Goal: Task Accomplishment & Management: Use online tool/utility

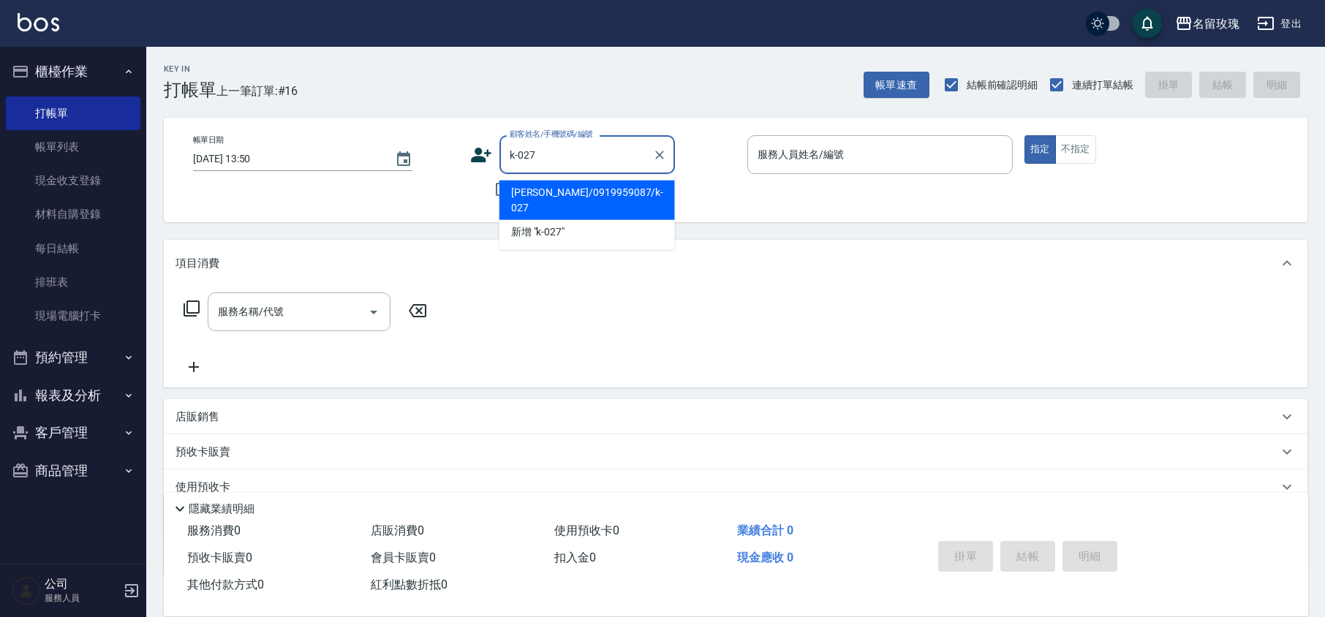
click at [615, 186] on li "[PERSON_NAME]/0919959087/k-027" at bounding box center [588, 201] width 176 height 40
type input "[PERSON_NAME]/0919959087/k-027"
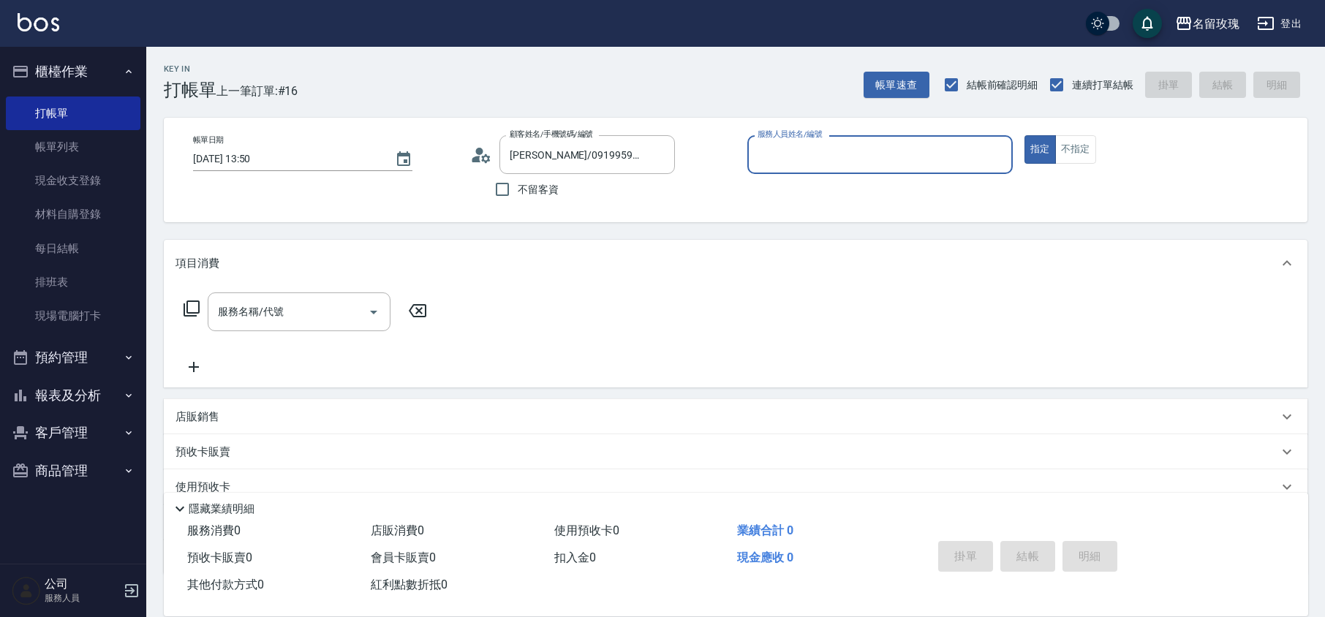
type input "[PERSON_NAME]-5"
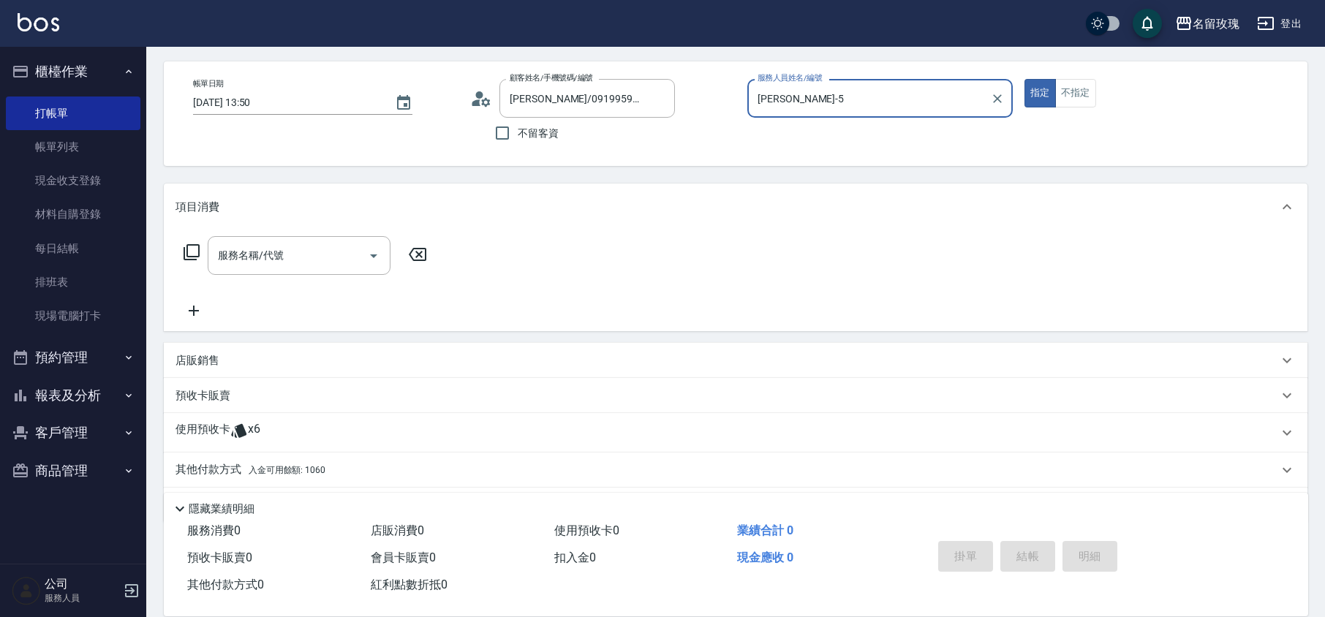
scroll to position [99, 0]
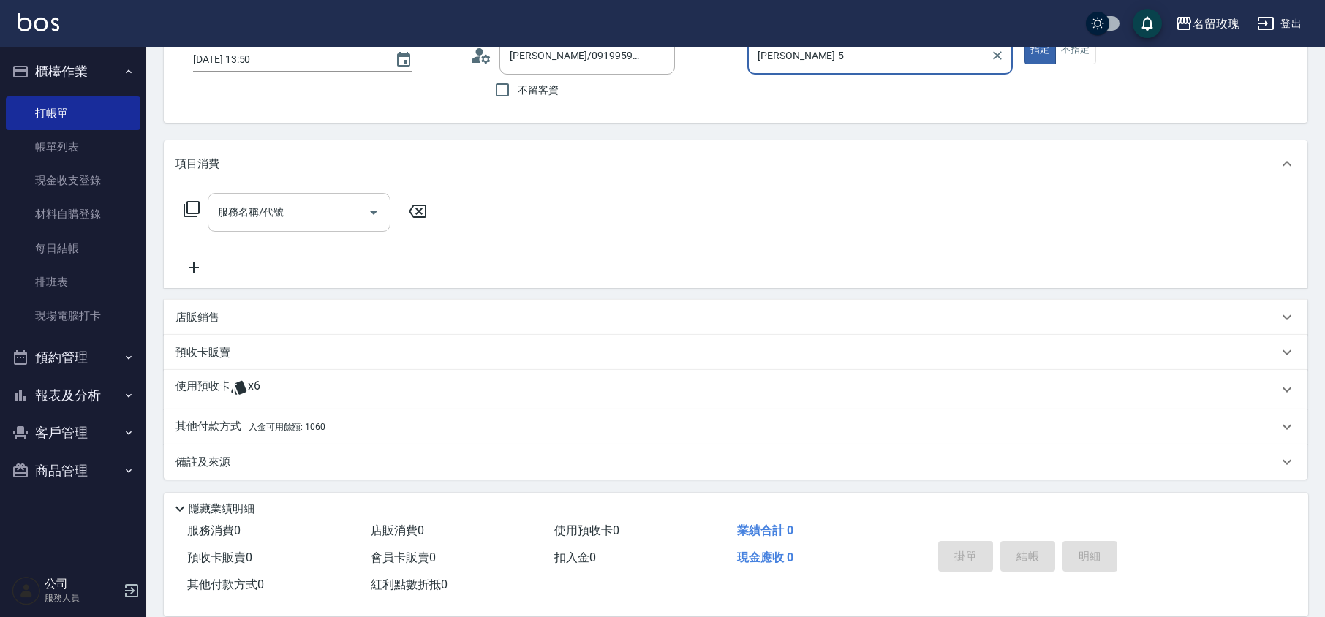
click at [262, 217] on input "服務名稱/代號" at bounding box center [288, 213] width 148 height 26
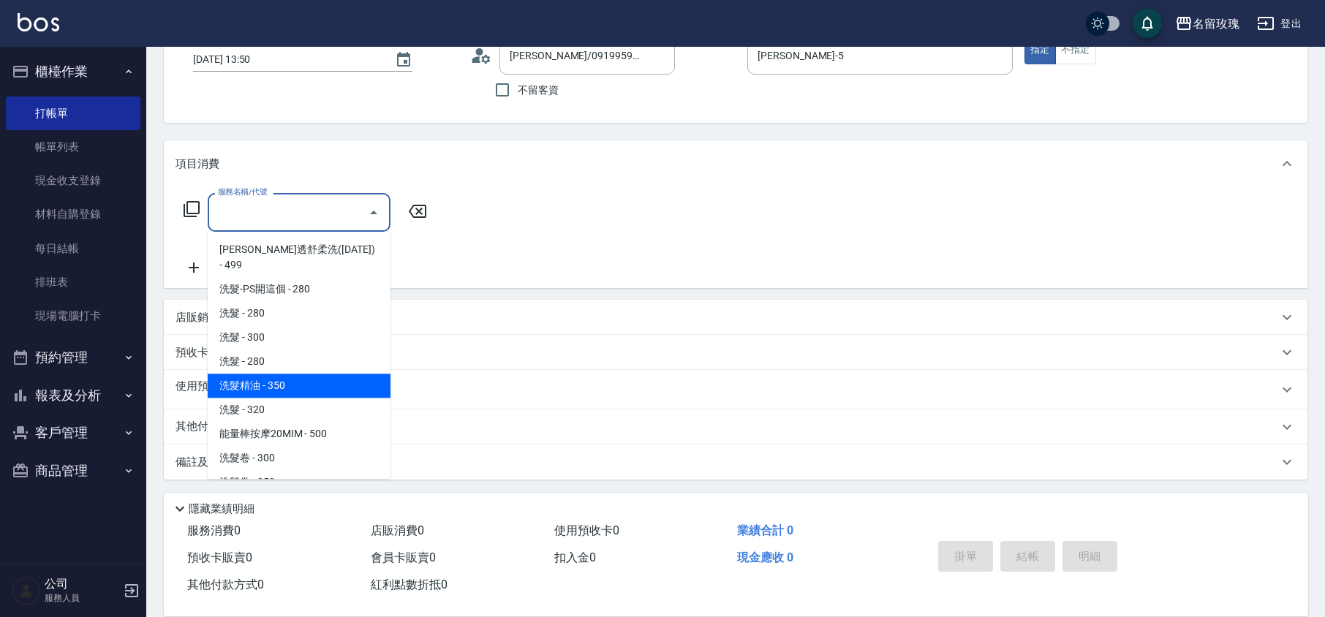
drag, startPoint x: 284, startPoint y: 364, endPoint x: 417, endPoint y: 287, distance: 153.3
click at [285, 374] on span "洗髮精油 - 350" at bounding box center [299, 386] width 183 height 24
type input "洗髮精油(206)"
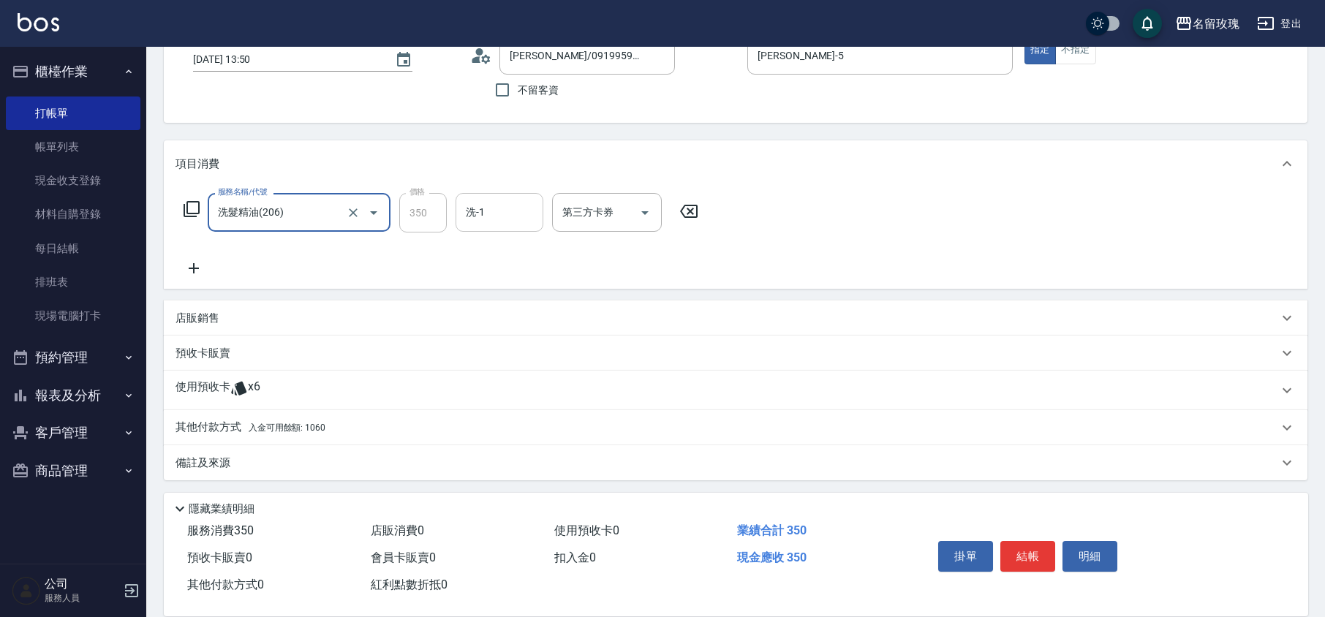
click at [494, 222] on input "洗-1" at bounding box center [499, 213] width 75 height 26
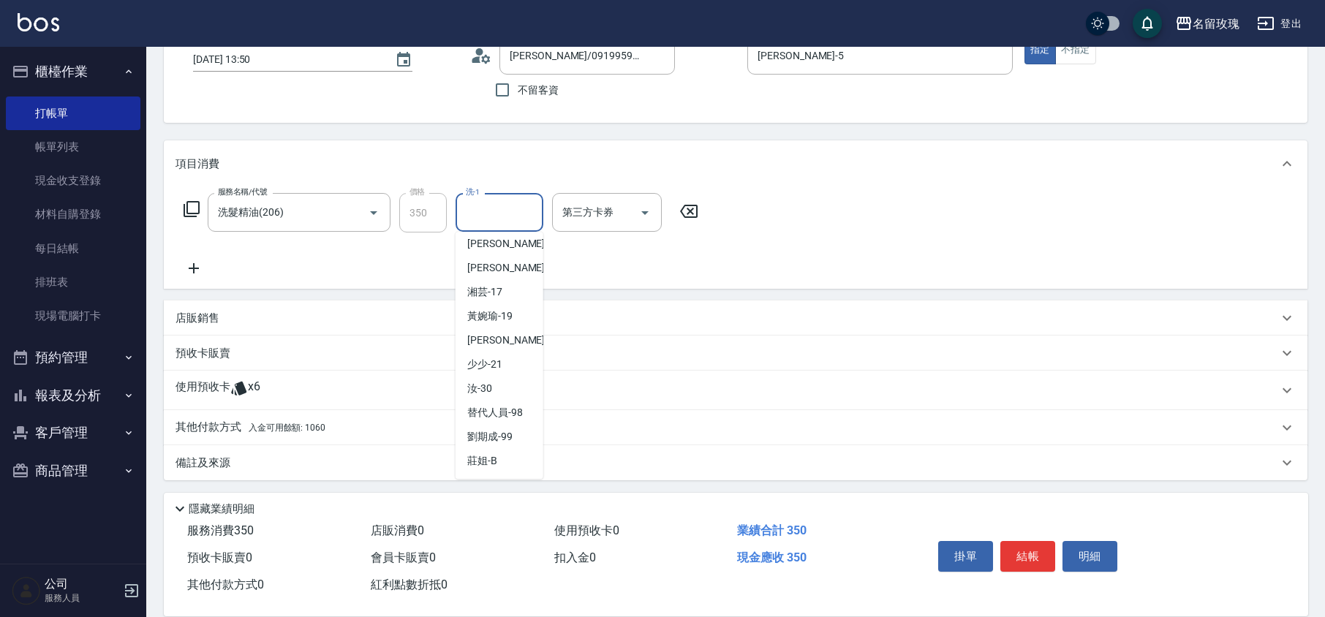
scroll to position [287, 0]
click at [489, 386] on span "汝 -30" at bounding box center [479, 388] width 25 height 15
type input "汝-30"
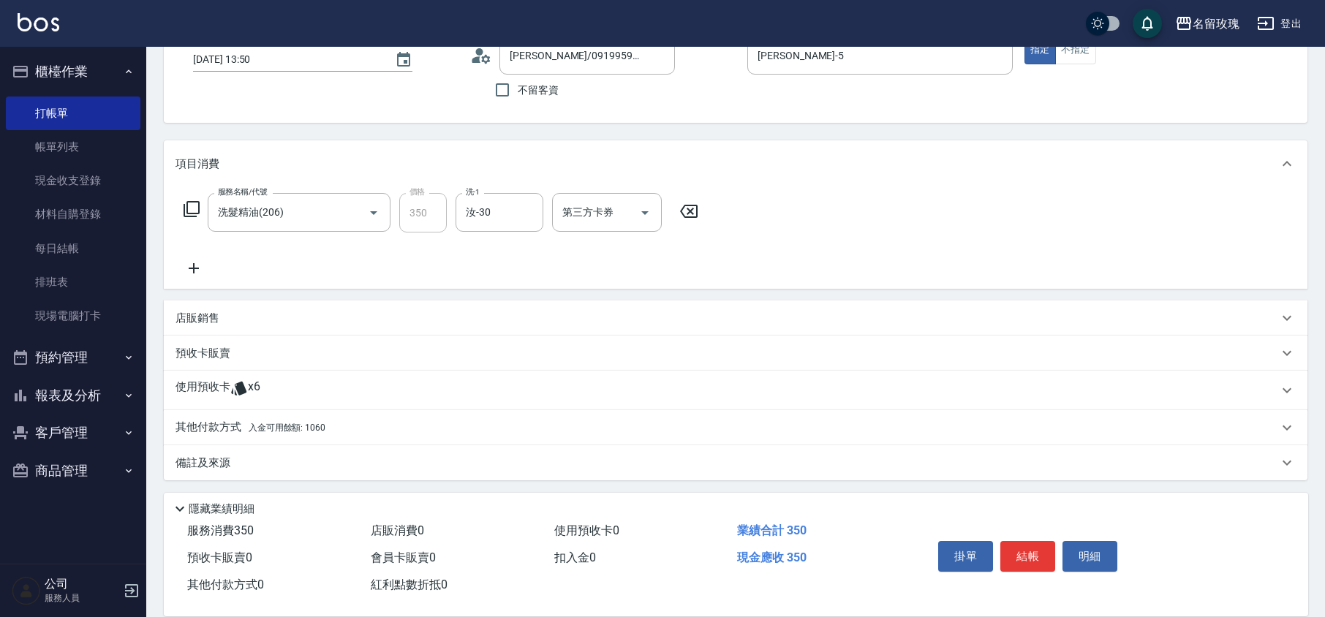
click at [273, 387] on div "使用預收卡 x6" at bounding box center [727, 391] width 1103 height 22
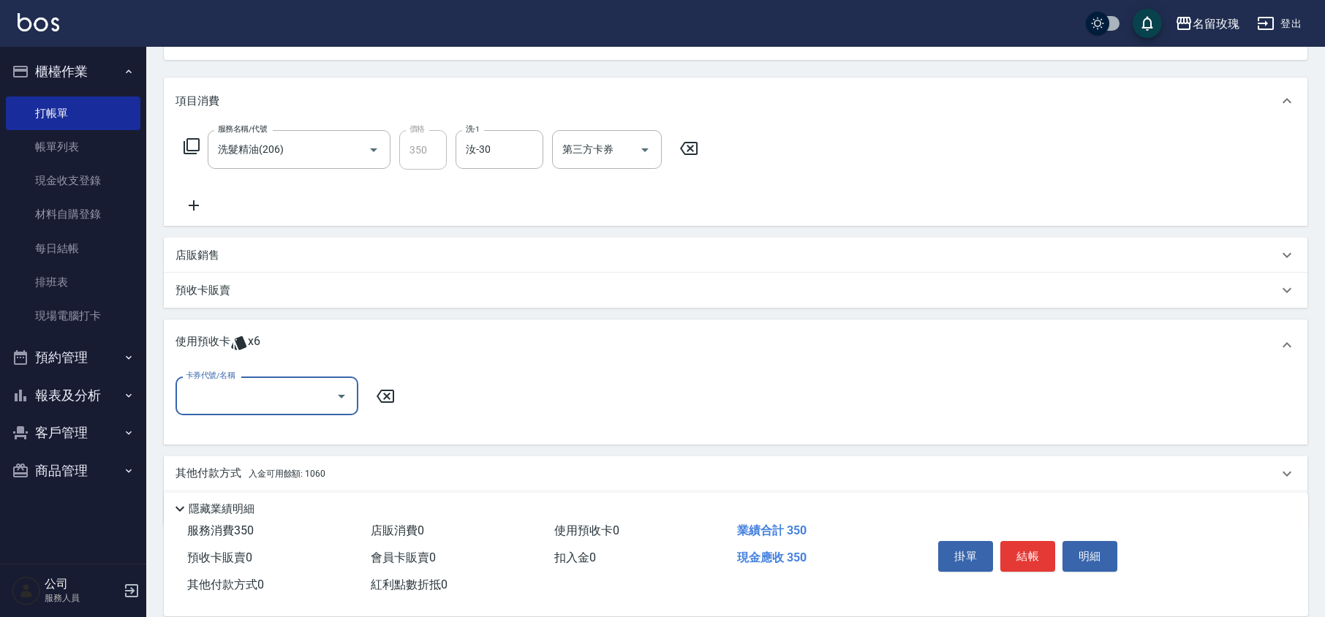
scroll to position [197, 0]
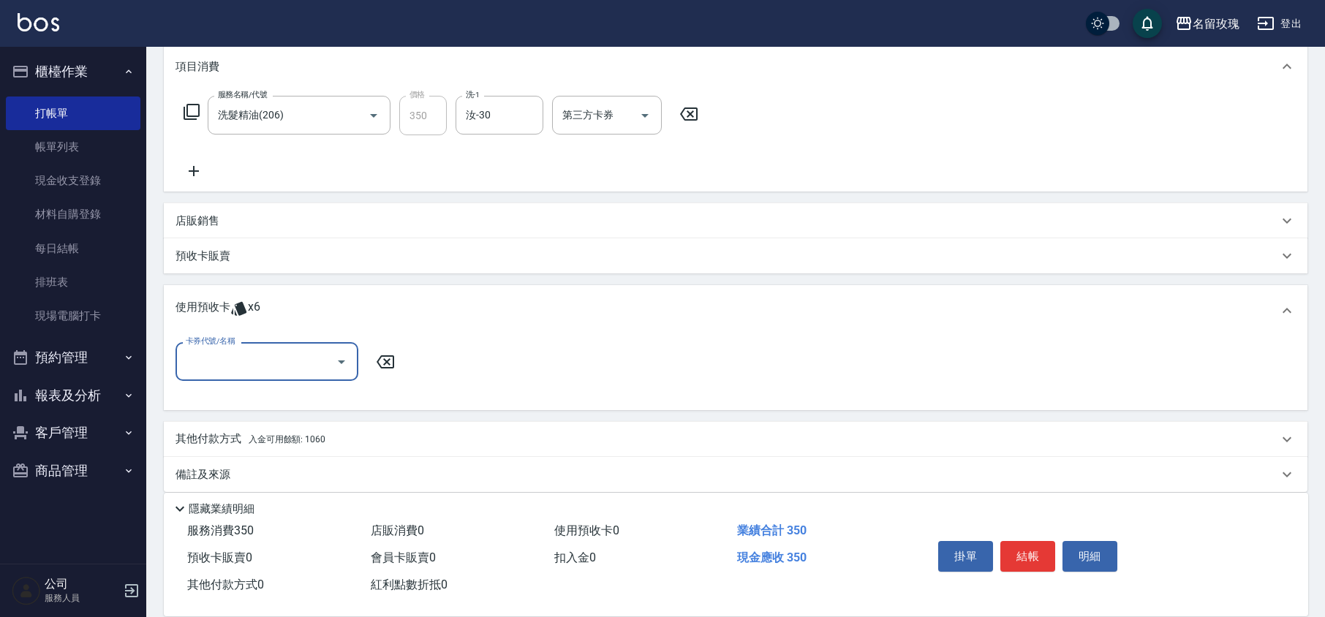
click at [343, 361] on icon "Open" at bounding box center [341, 363] width 7 height 4
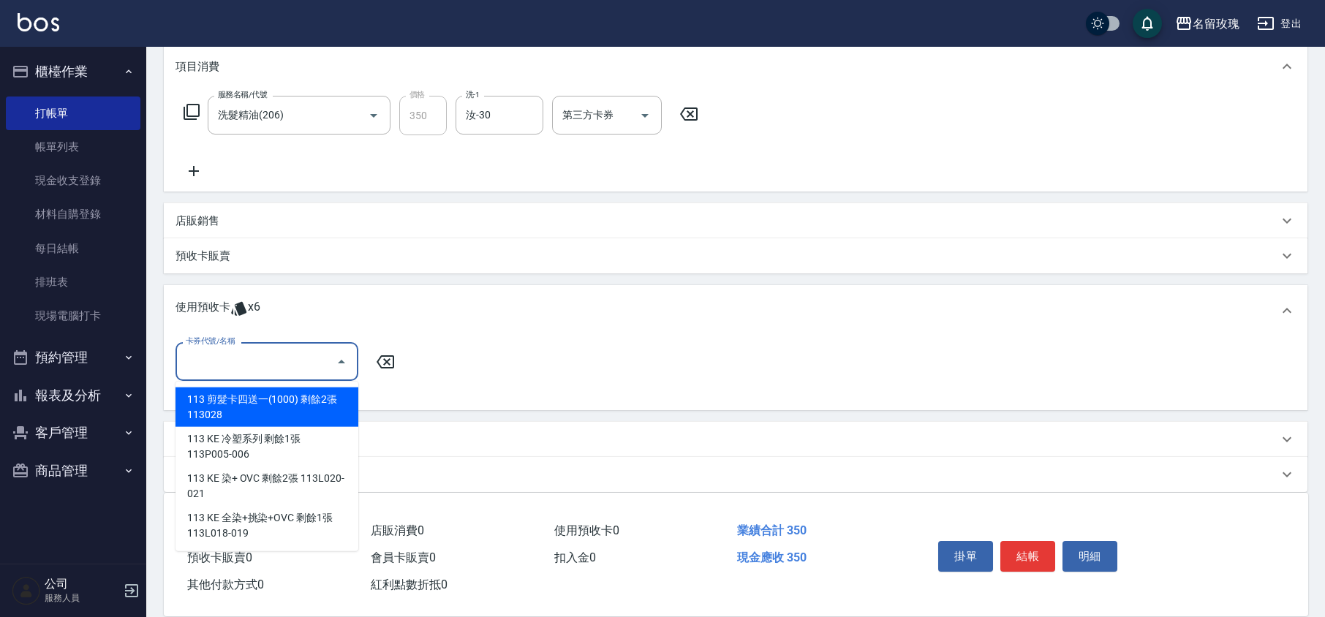
click at [222, 396] on div "113 剪髮卡四送一(1000) 剩餘2張 113028" at bounding box center [267, 408] width 183 height 40
type input "113 剪髮卡四送一(1000) 113028"
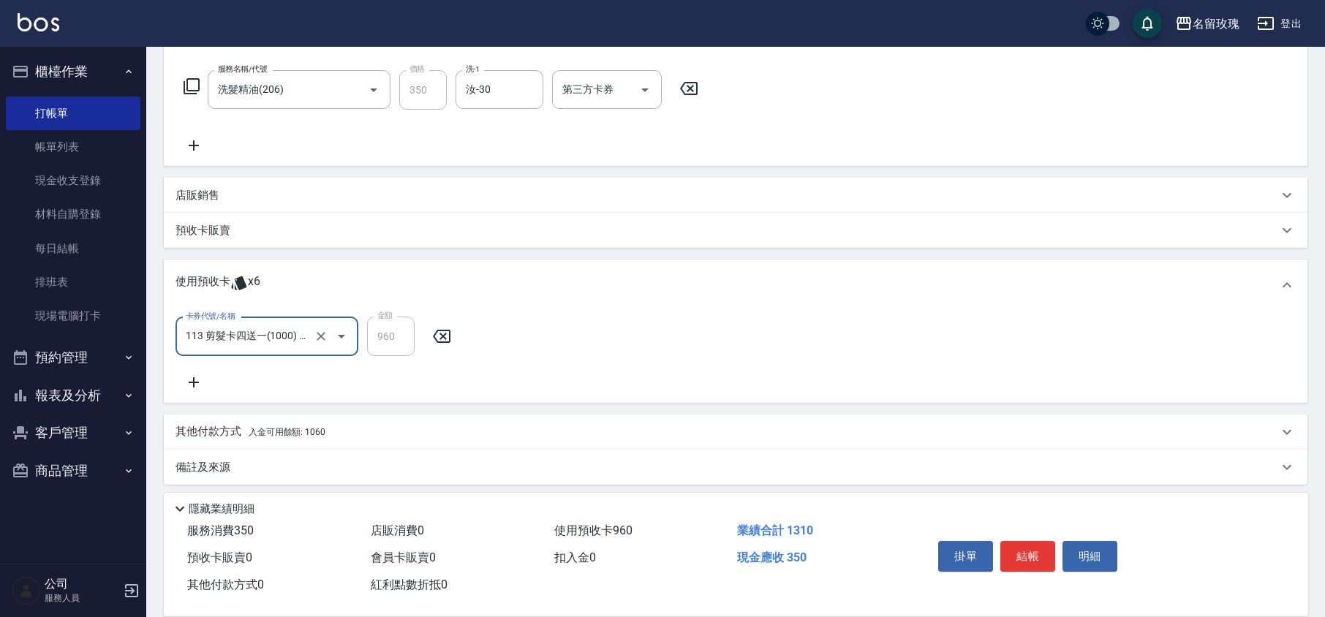
scroll to position [228, 0]
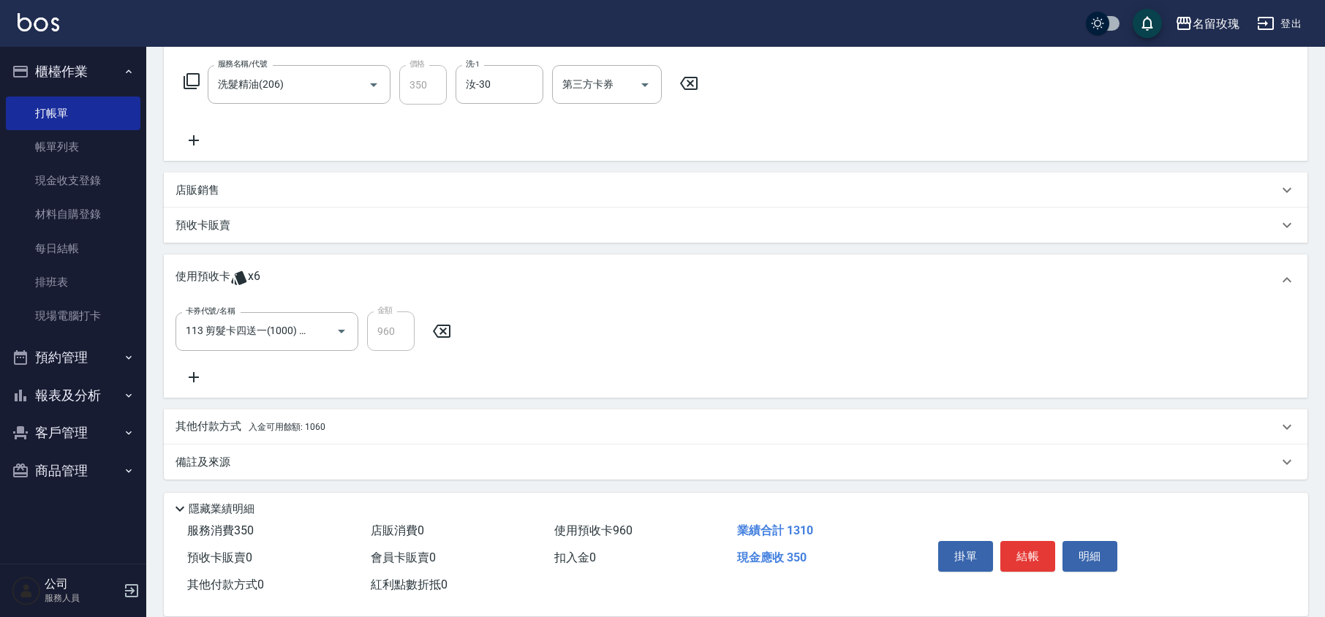
click at [219, 428] on p "其他付款方式 入金可用餘額: 1060" at bounding box center [251, 427] width 150 height 16
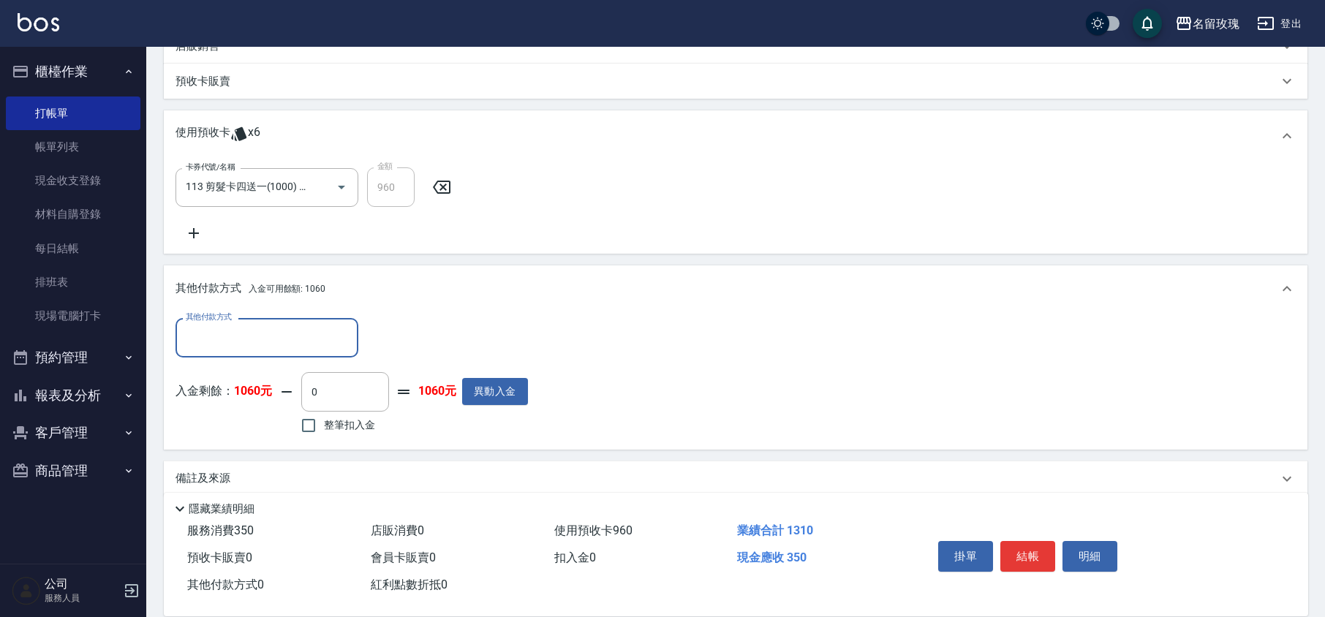
scroll to position [377, 0]
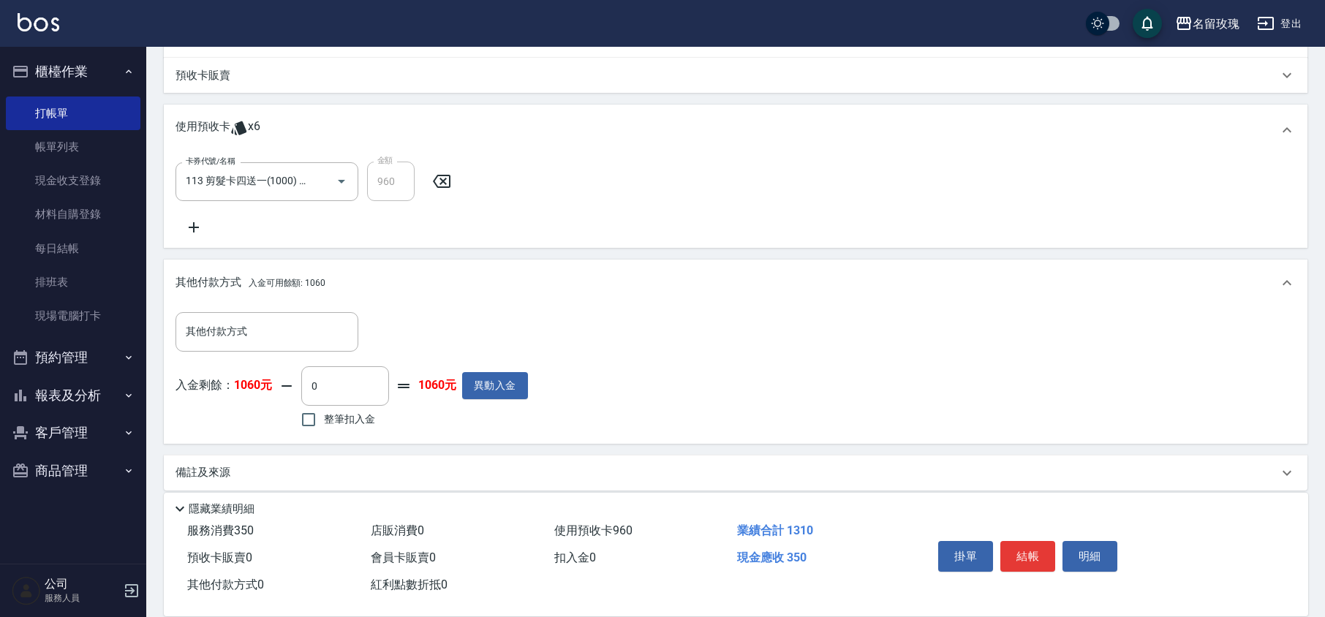
click at [357, 435] on label "整筆扣入金" at bounding box center [334, 420] width 82 height 31
click at [324, 435] on input "整筆扣入金" at bounding box center [308, 420] width 31 height 31
checkbox input "true"
type input "350"
click at [416, 421] on div "入金剩餘： 1060元 350 ​ 整筆扣入金 710元 異動入金" at bounding box center [349, 399] width 346 height 66
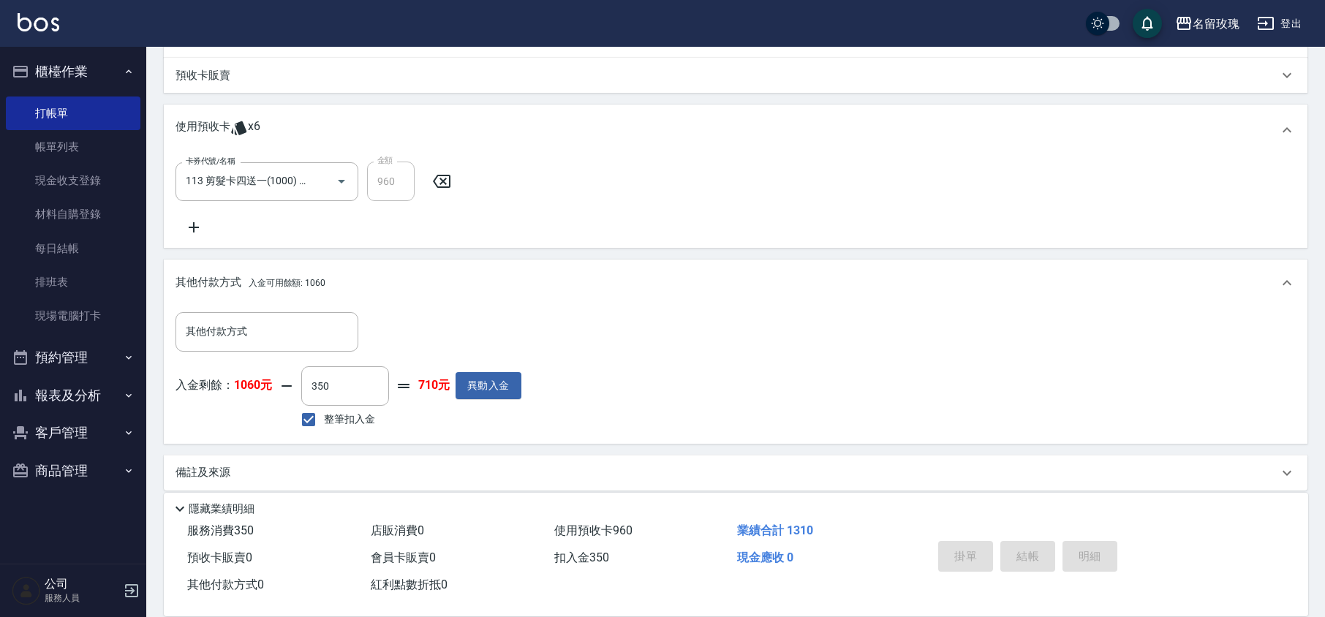
type input "[DATE] 14:43"
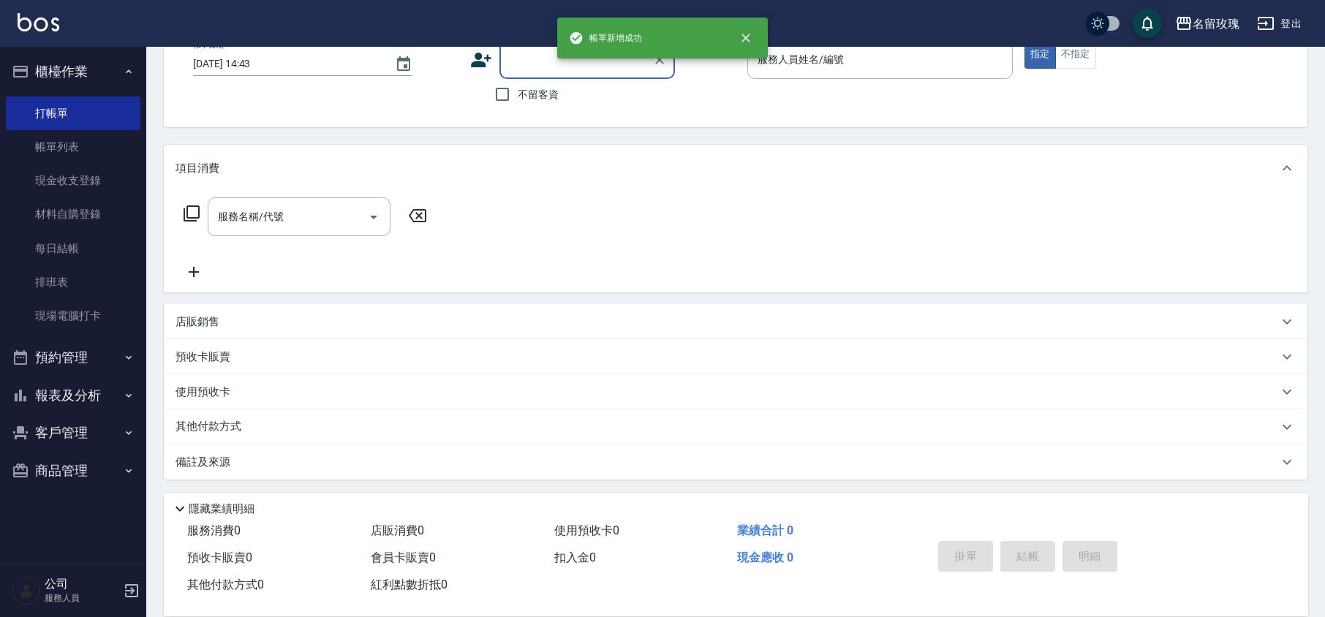
scroll to position [0, 0]
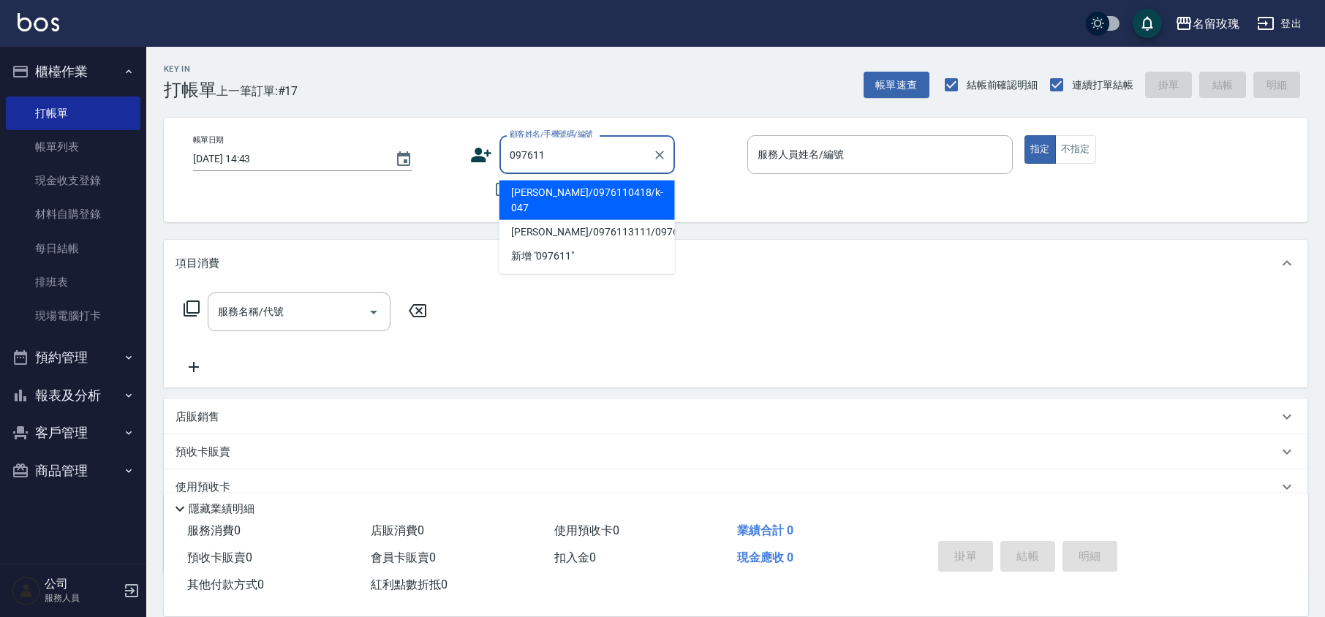
type input "0976110"
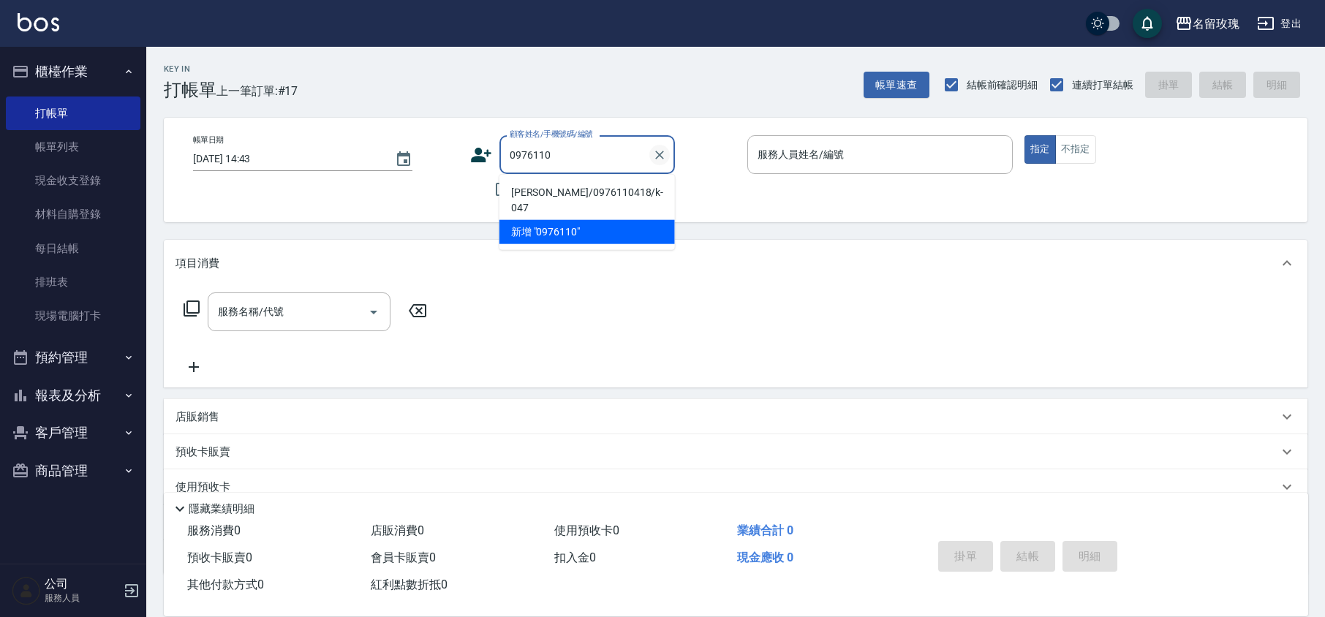
click at [659, 155] on icon "Clear" at bounding box center [659, 155] width 9 height 9
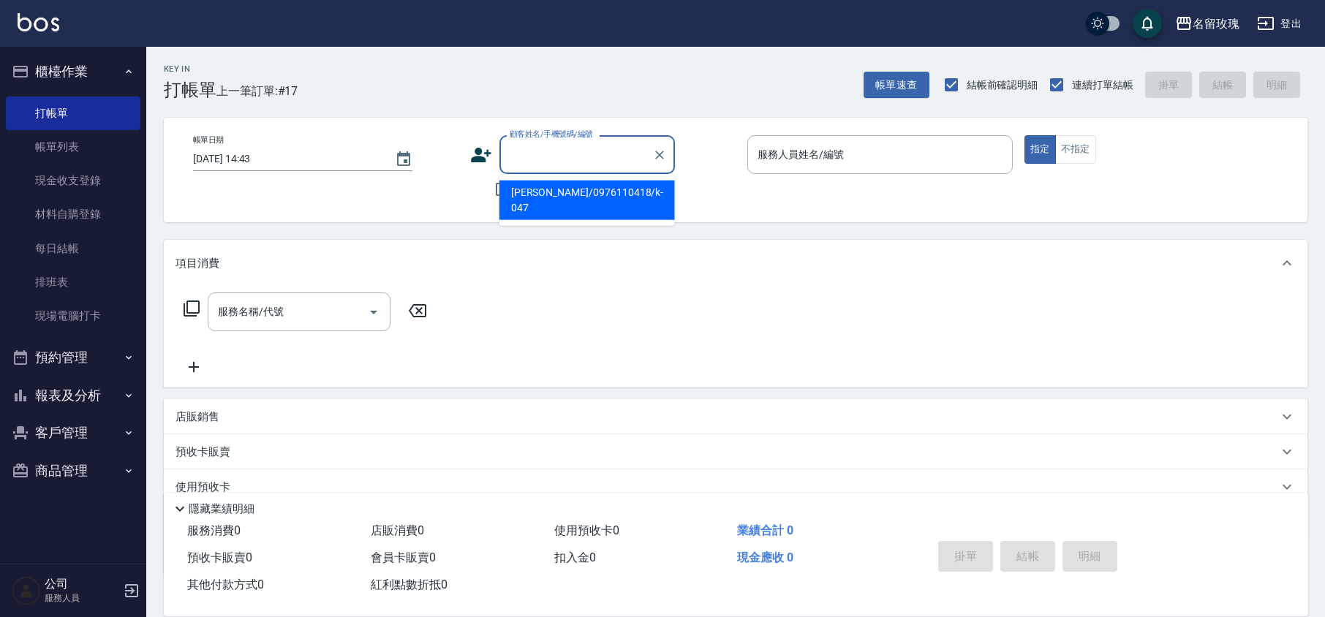
click at [623, 77] on div "Key In 打帳單 上一筆訂單:#17 帳單速查 結帳前確認明細 連續打單結帳 掛單 結帳 明細" at bounding box center [727, 73] width 1162 height 53
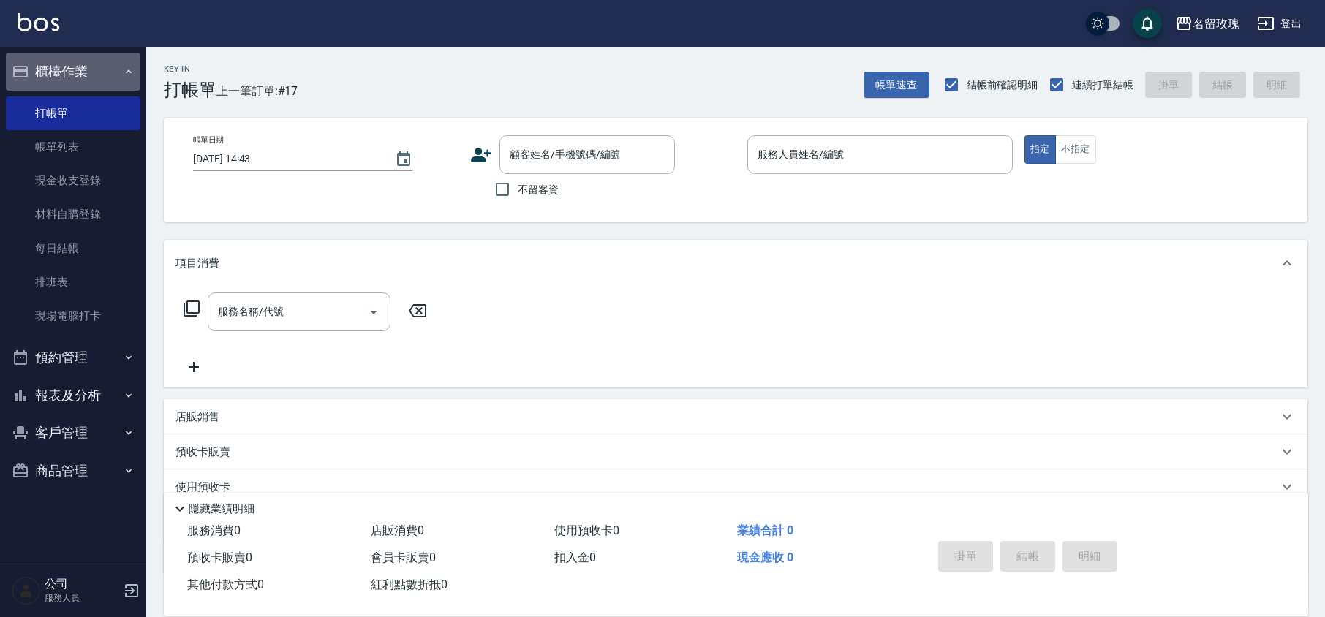
click at [27, 70] on icon "button" at bounding box center [20, 72] width 15 height 12
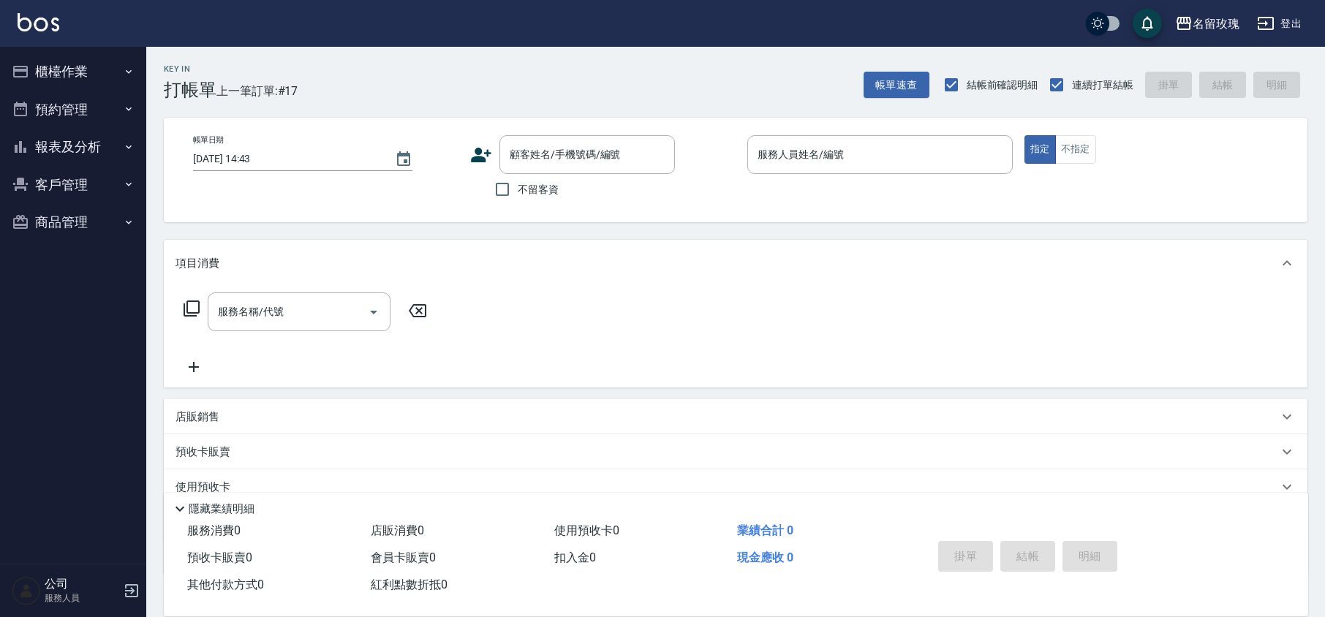
click at [91, 141] on button "報表及分析" at bounding box center [73, 147] width 135 height 38
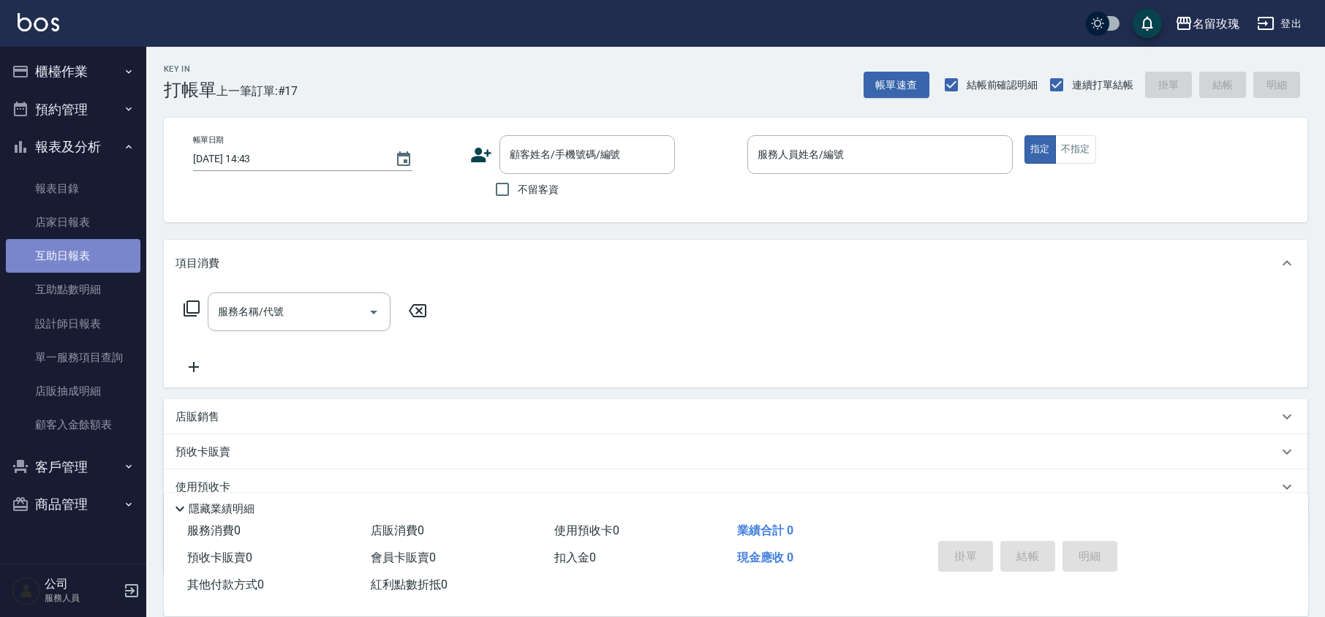
click at [83, 249] on link "互助日報表" at bounding box center [73, 256] width 135 height 34
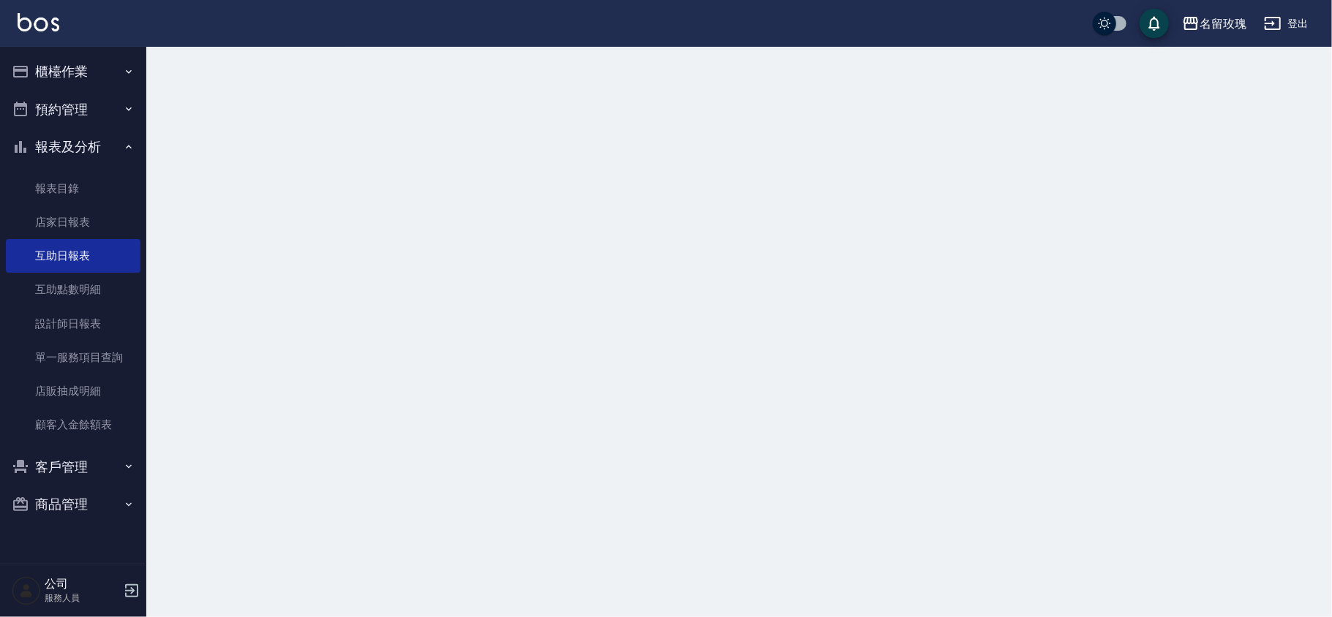
click at [554, 107] on div at bounding box center [666, 308] width 1332 height 617
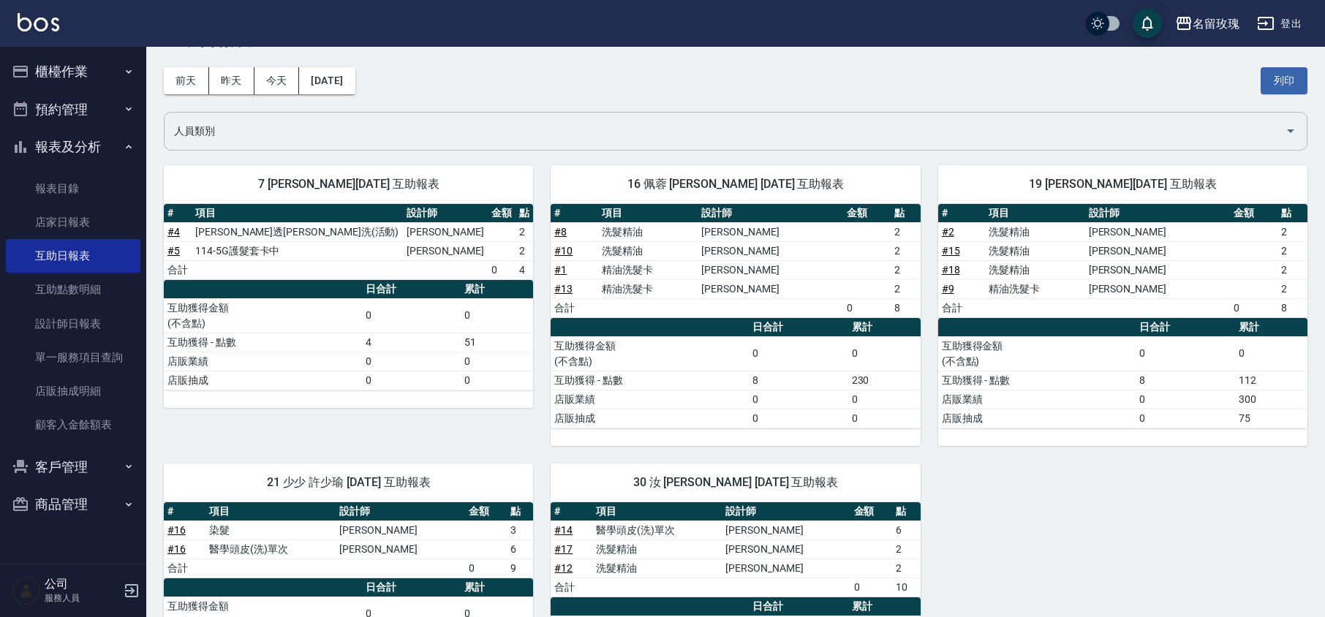
scroll to position [97, 0]
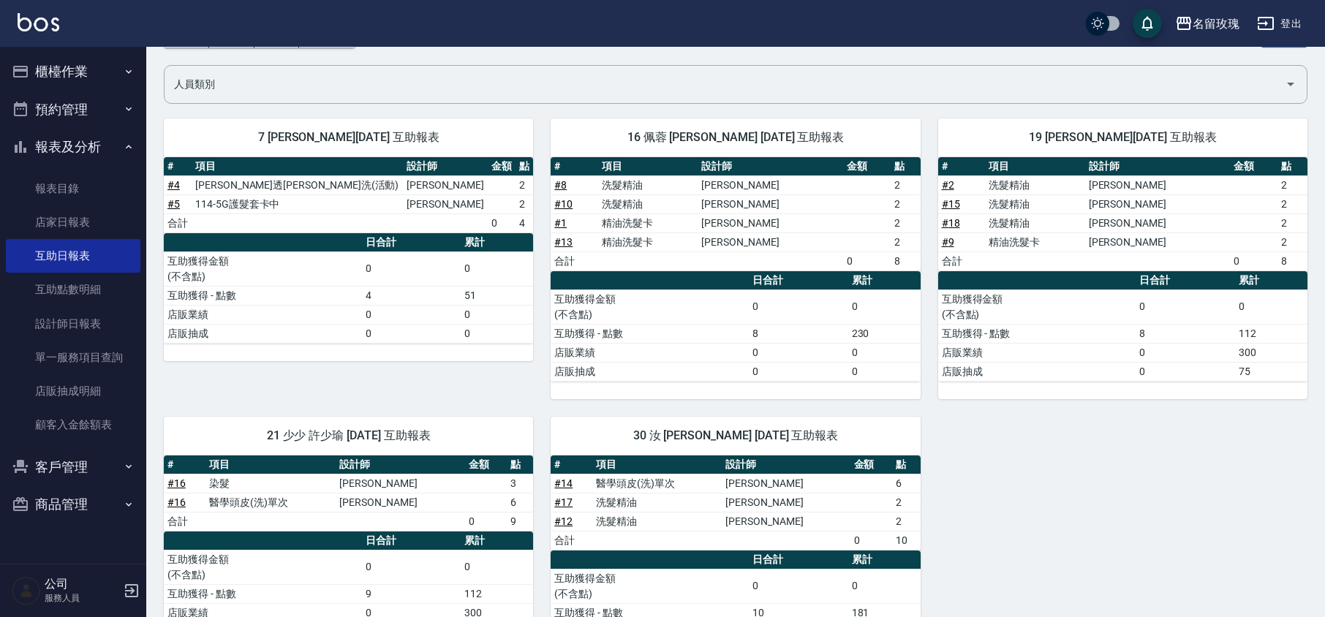
click at [106, 142] on button "報表及分析" at bounding box center [73, 147] width 135 height 38
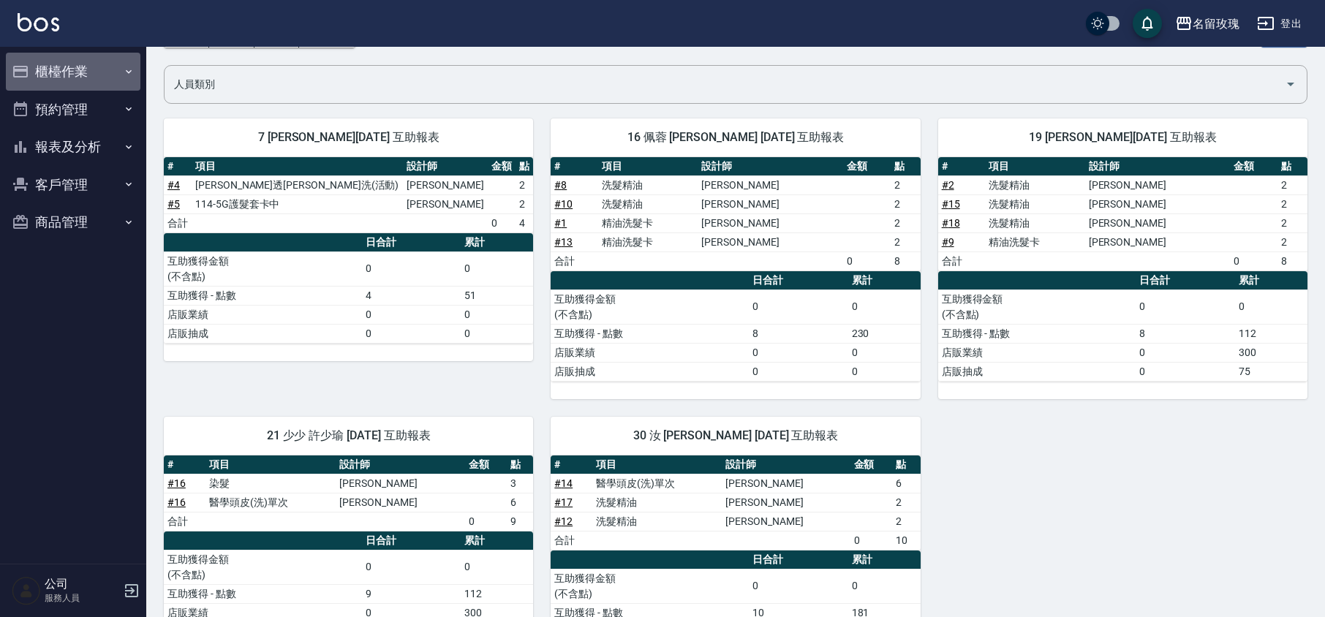
click at [80, 79] on button "櫃檯作業" at bounding box center [73, 72] width 135 height 38
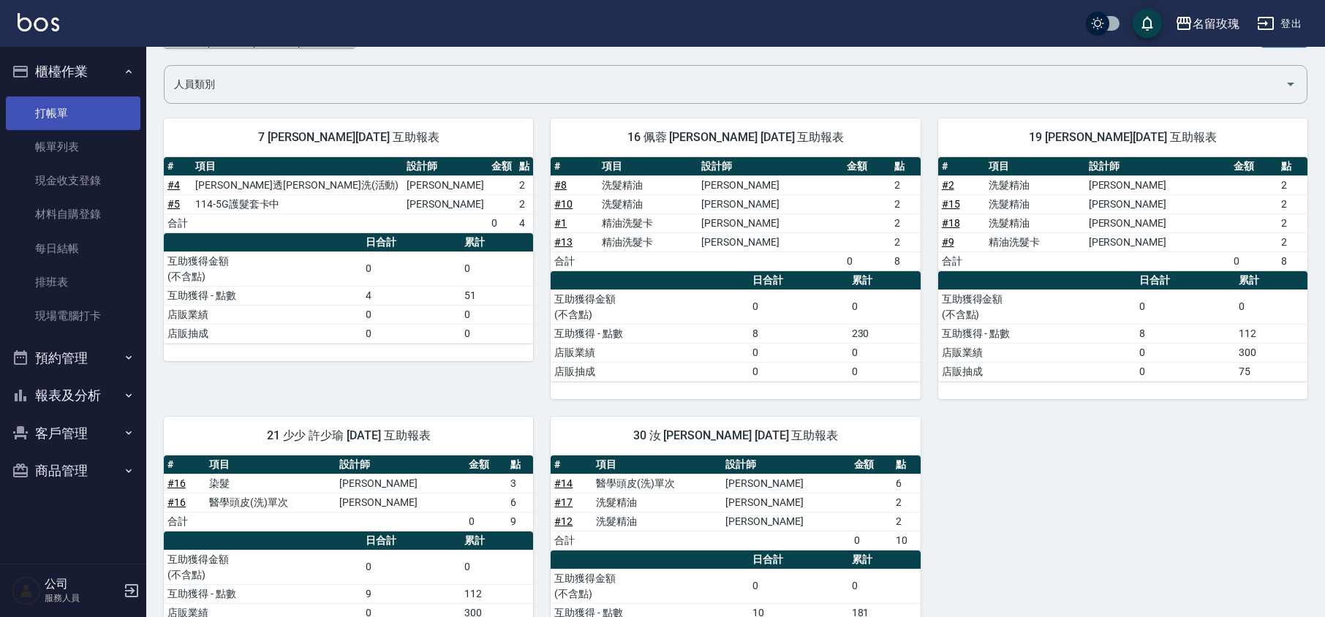
click at [71, 124] on link "打帳單" at bounding box center [73, 114] width 135 height 34
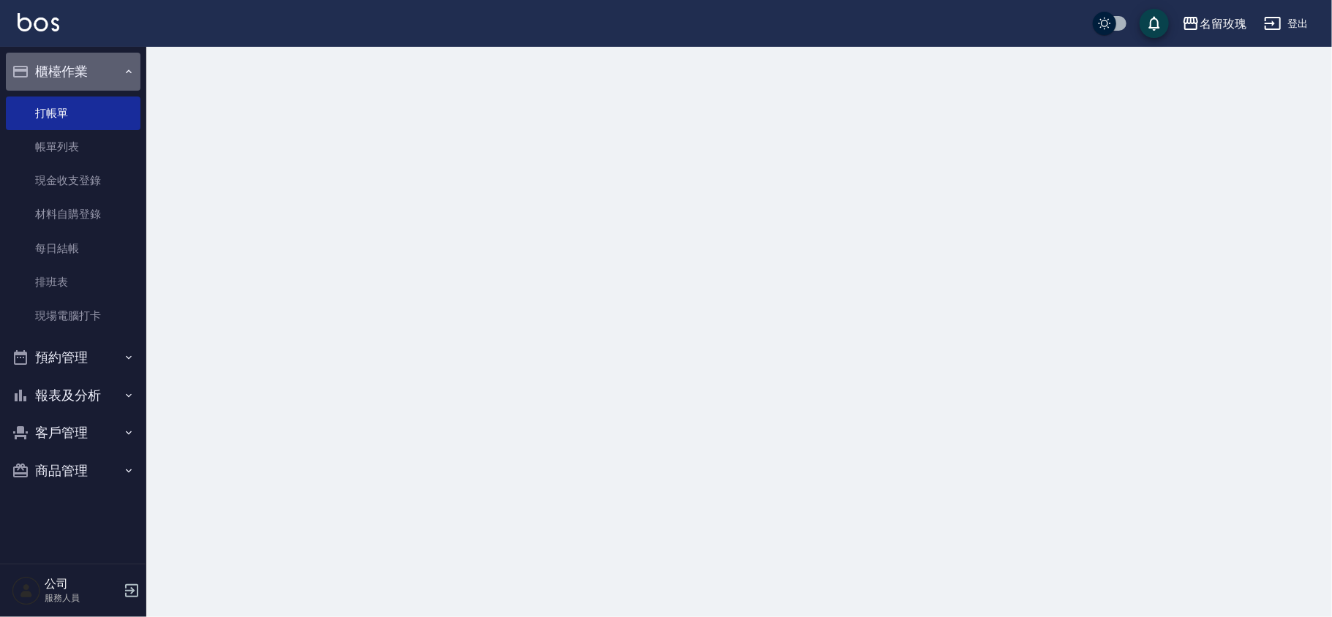
click at [78, 77] on button "櫃檯作業" at bounding box center [73, 72] width 135 height 38
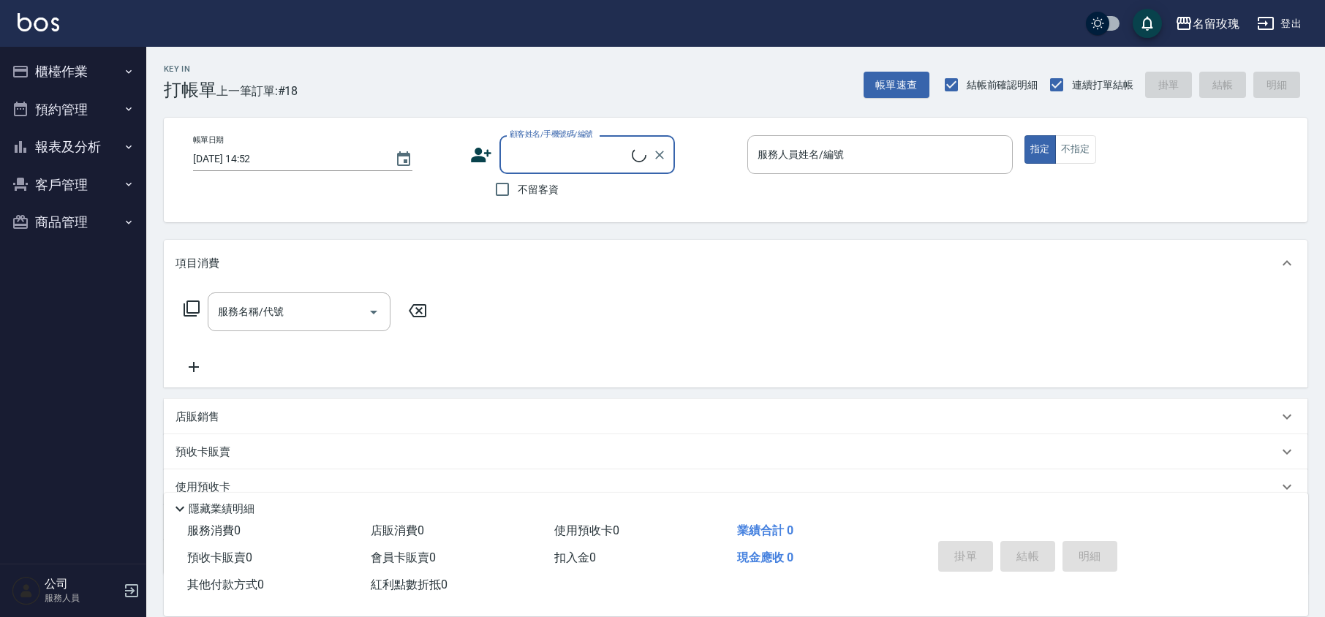
click at [310, 103] on div "Key In 打帳單 上一筆訂單:#18 帳單速查 結帳前確認明細 連續打單結帳 掛單 結帳 明細 帳單日期 [DATE] 14:52 顧客姓名/手機號碼/編…" at bounding box center [735, 380] width 1179 height 666
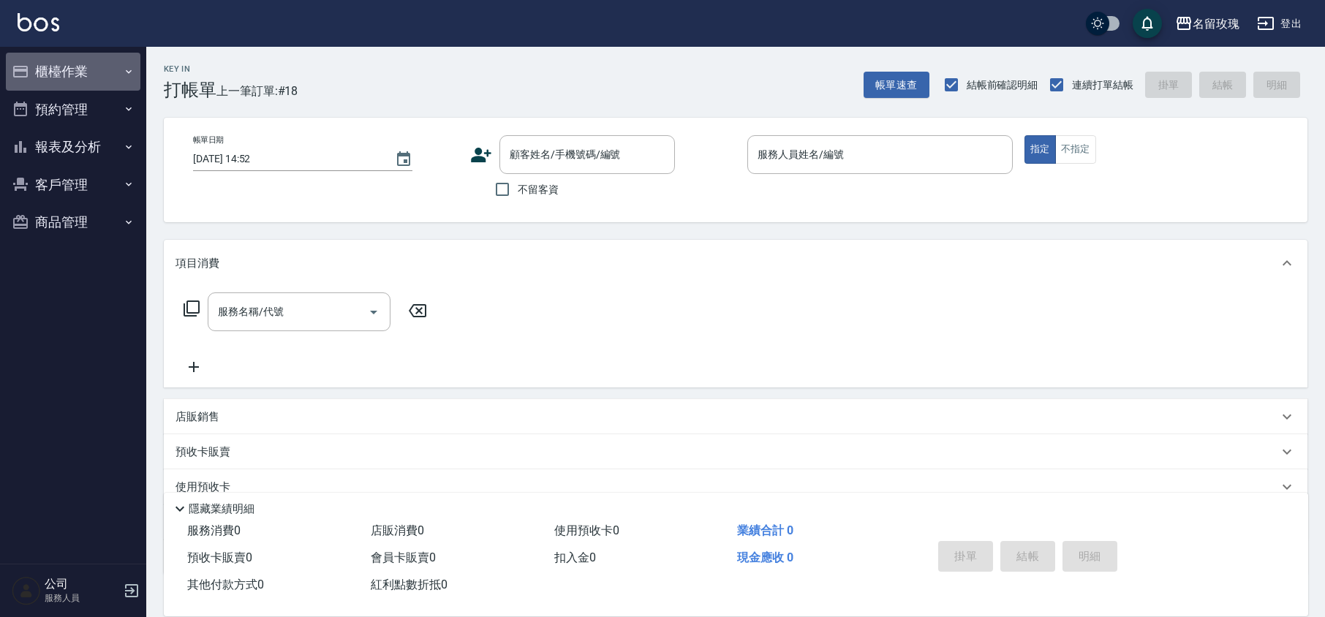
click at [135, 69] on button "櫃檯作業" at bounding box center [73, 72] width 135 height 38
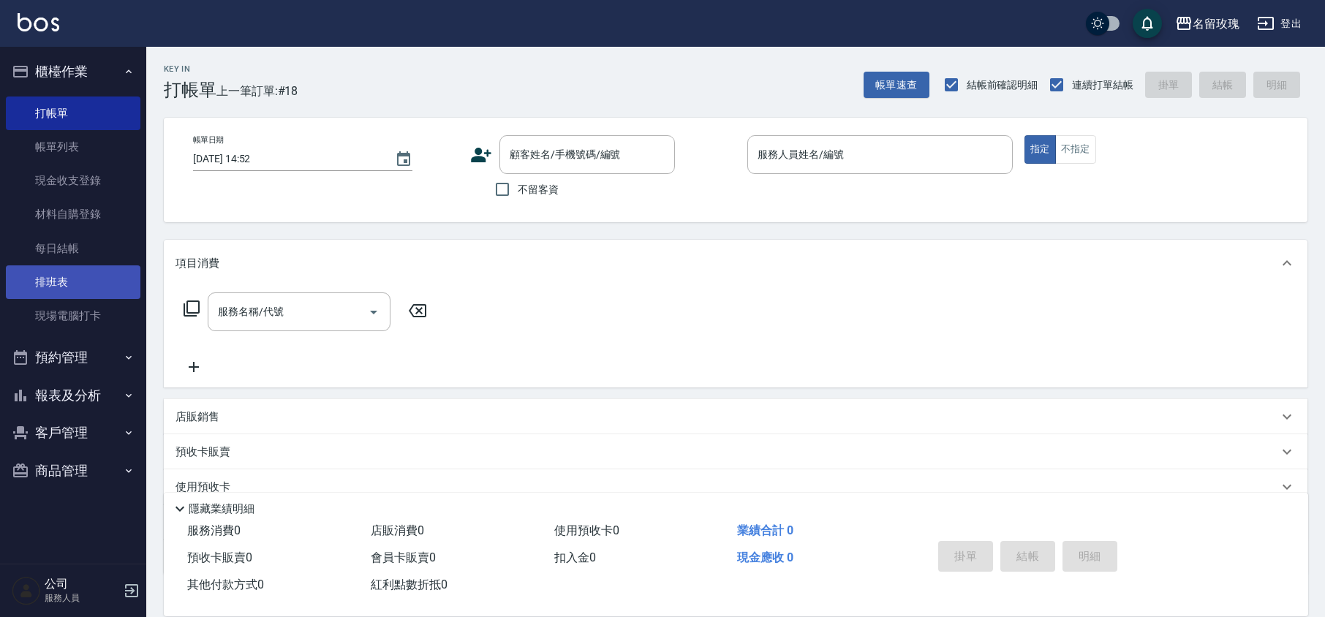
click at [78, 278] on link "排班表" at bounding box center [73, 283] width 135 height 34
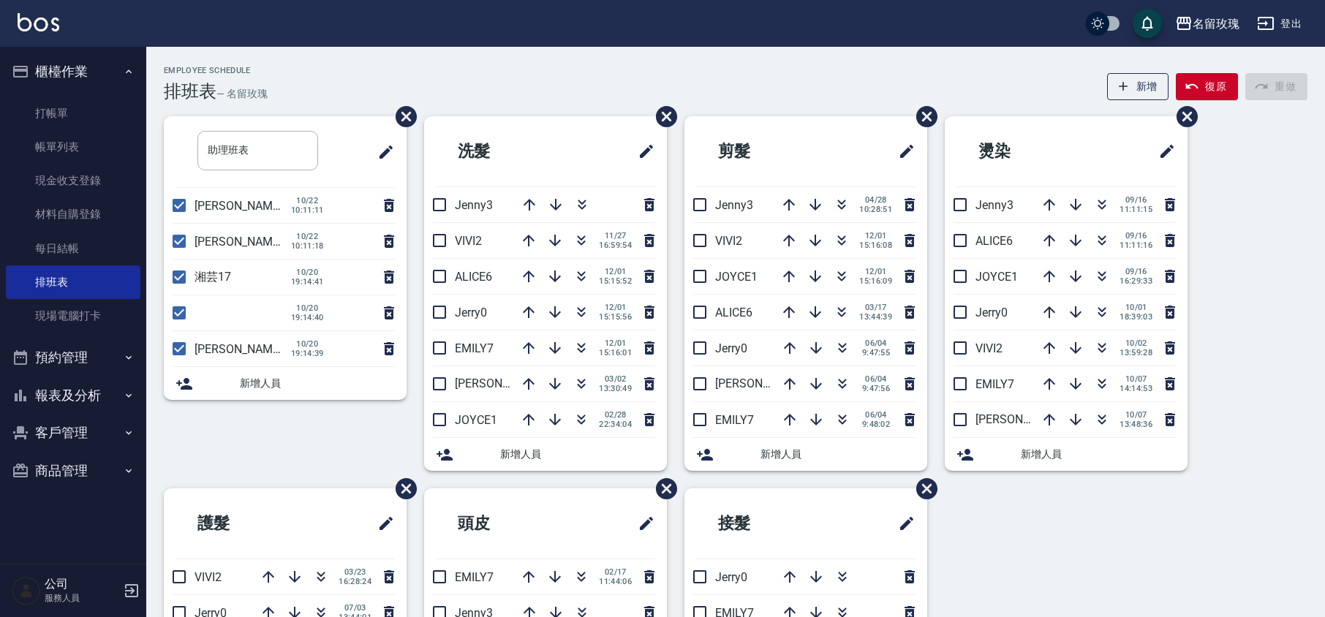
click at [94, 66] on button "櫃檯作業" at bounding box center [73, 72] width 135 height 38
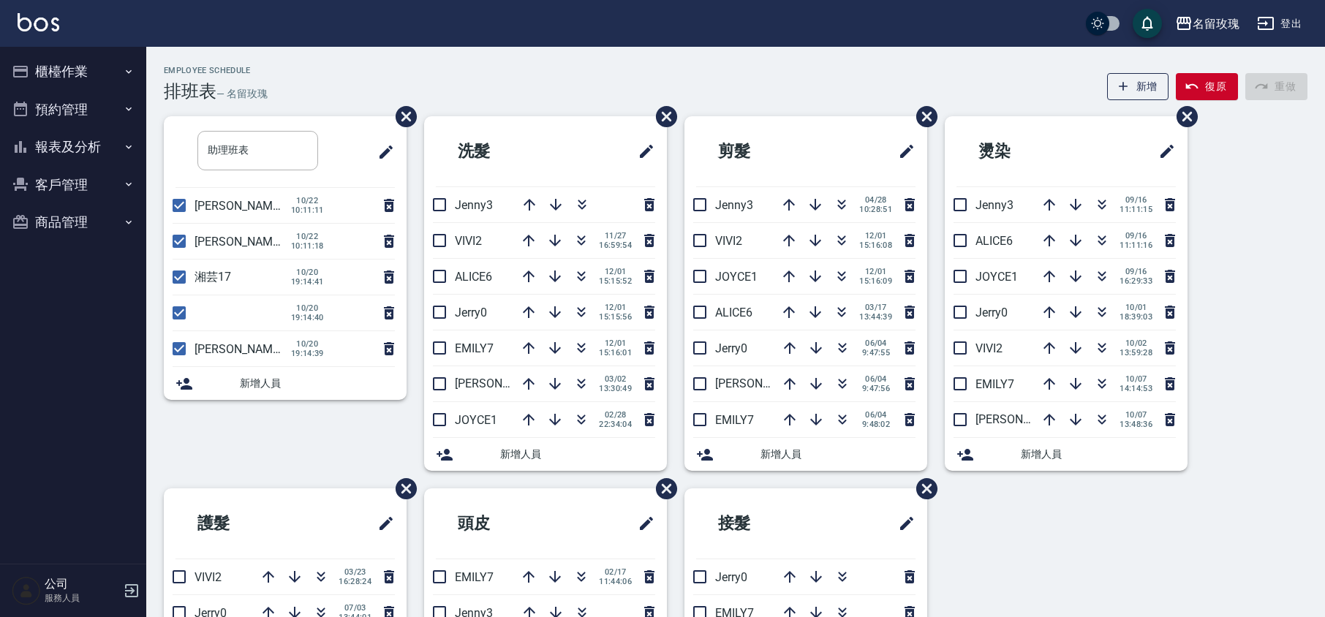
click at [86, 69] on button "櫃檯作業" at bounding box center [73, 72] width 135 height 38
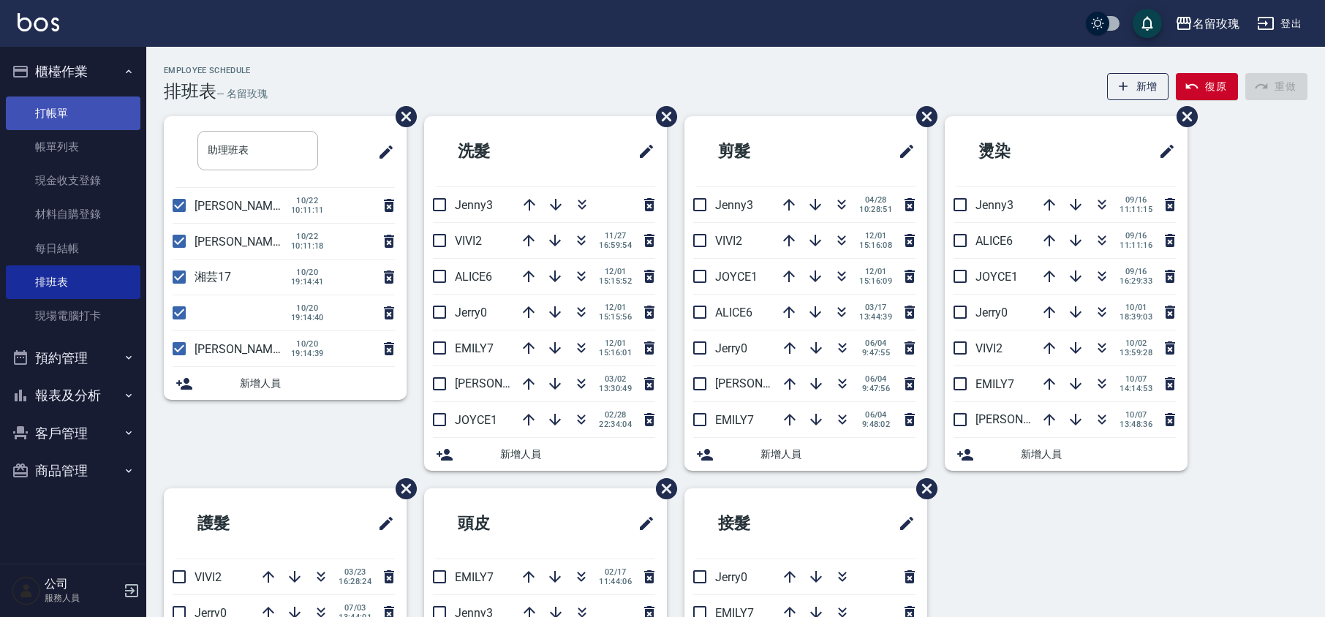
click at [60, 102] on link "打帳單" at bounding box center [73, 114] width 135 height 34
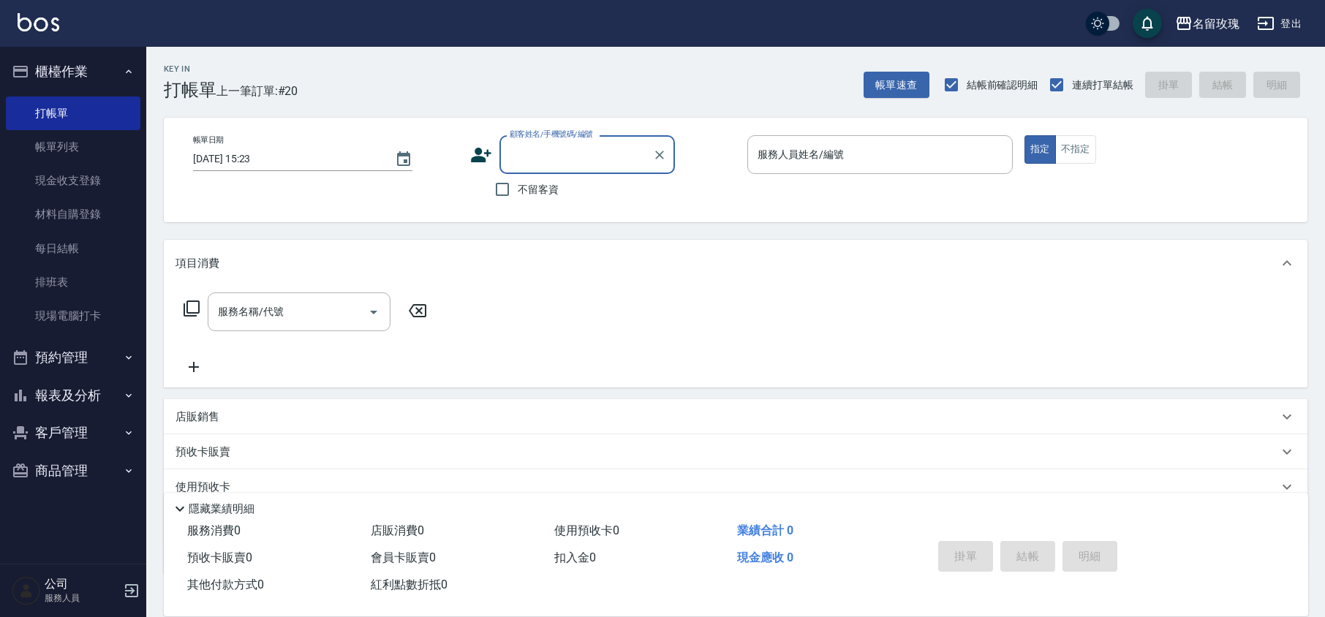
click at [97, 34] on div "名留玫瑰 登出" at bounding box center [662, 23] width 1325 height 47
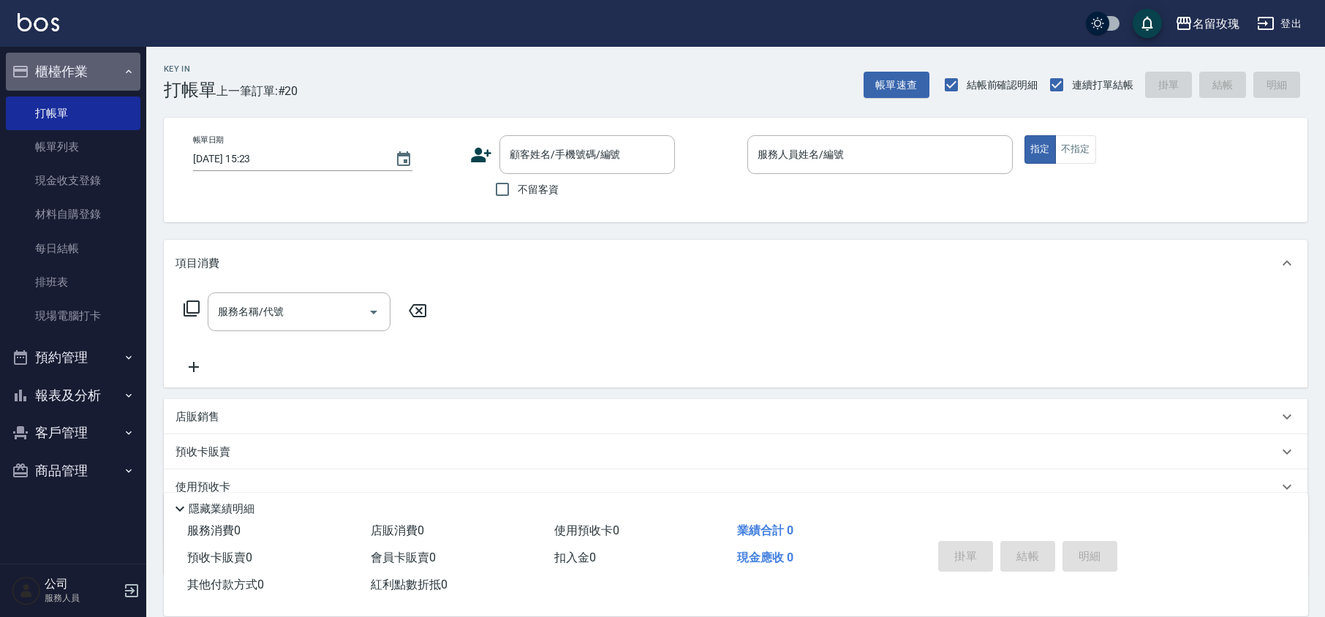
click at [88, 57] on button "櫃檯作業" at bounding box center [73, 72] width 135 height 38
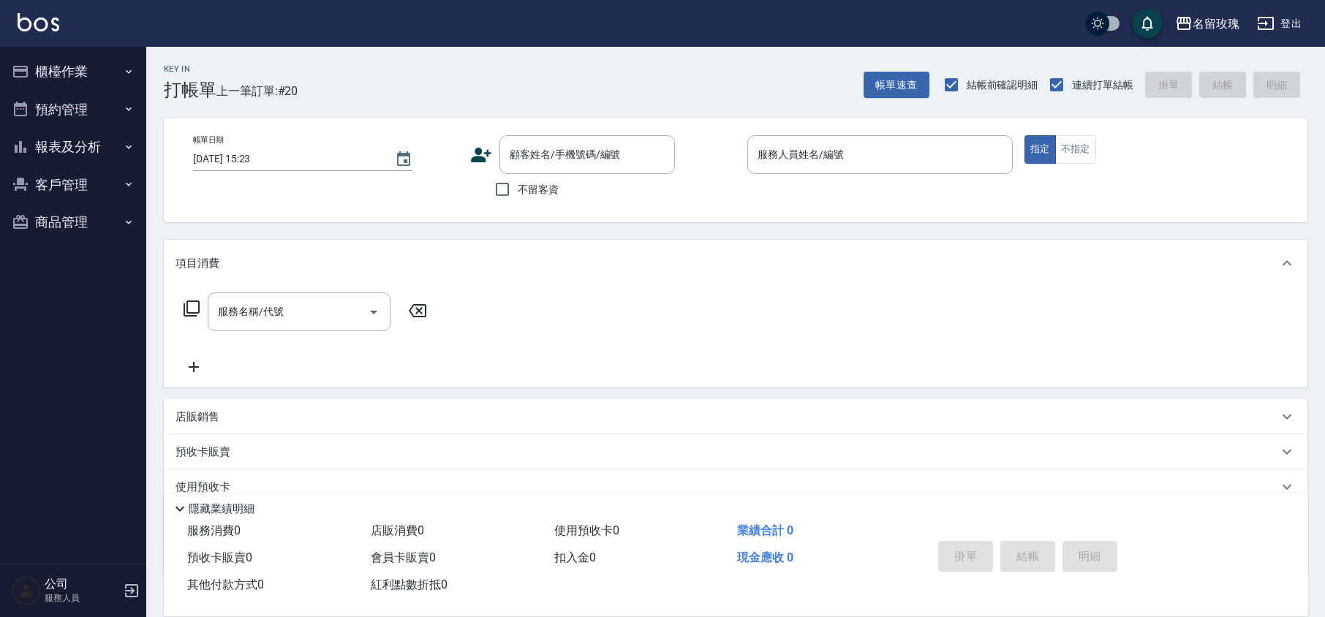
click at [72, 147] on button "報表及分析" at bounding box center [73, 147] width 135 height 38
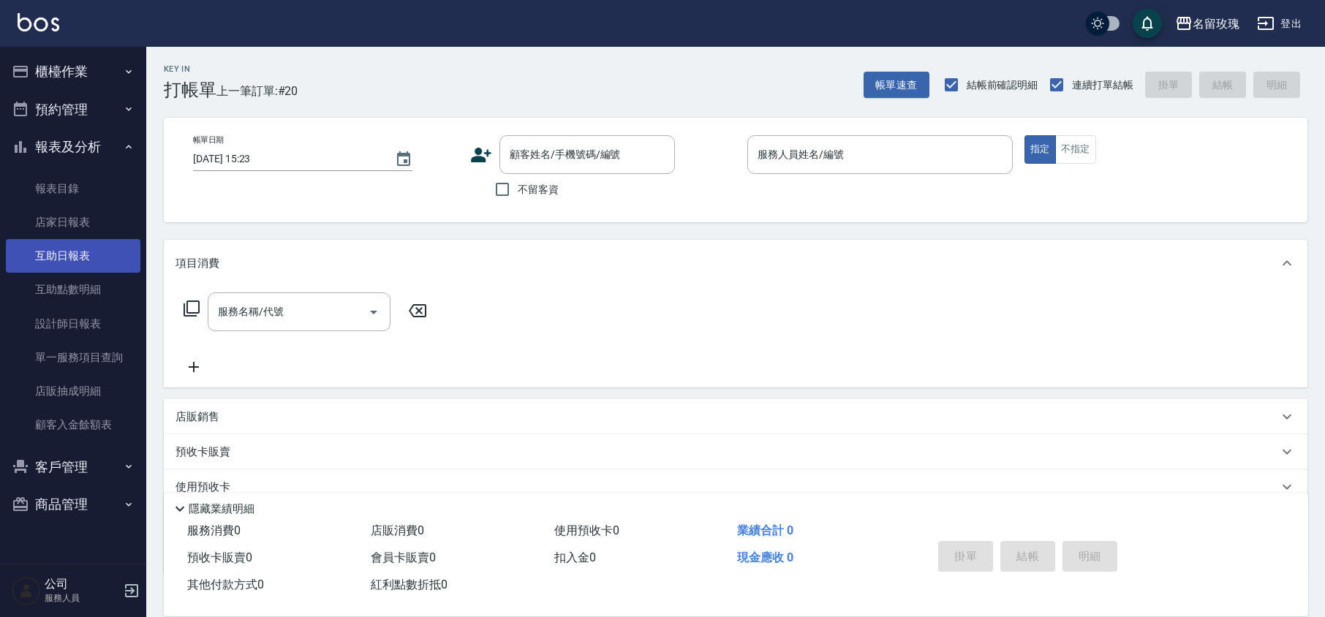
click at [92, 262] on link "互助日報表" at bounding box center [73, 256] width 135 height 34
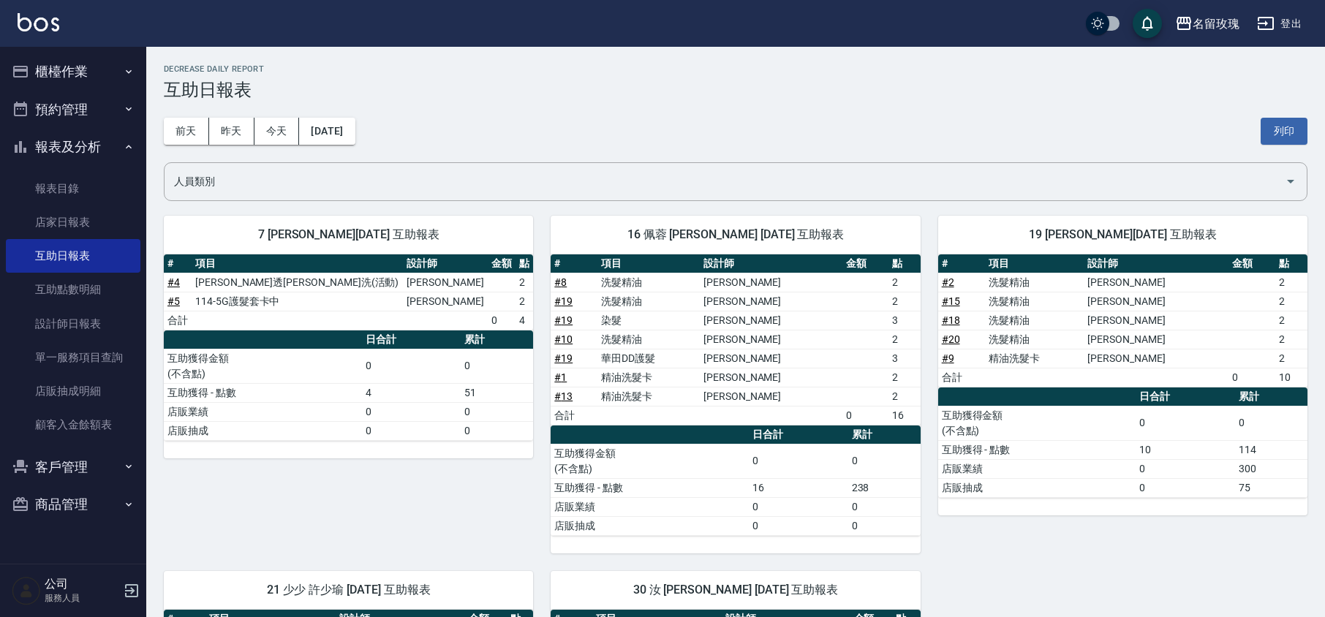
click at [419, 123] on div "[DATE] [DATE] [DATE] [DATE] 列印" at bounding box center [736, 131] width 1144 height 62
click at [74, 146] on button "報表及分析" at bounding box center [73, 147] width 135 height 38
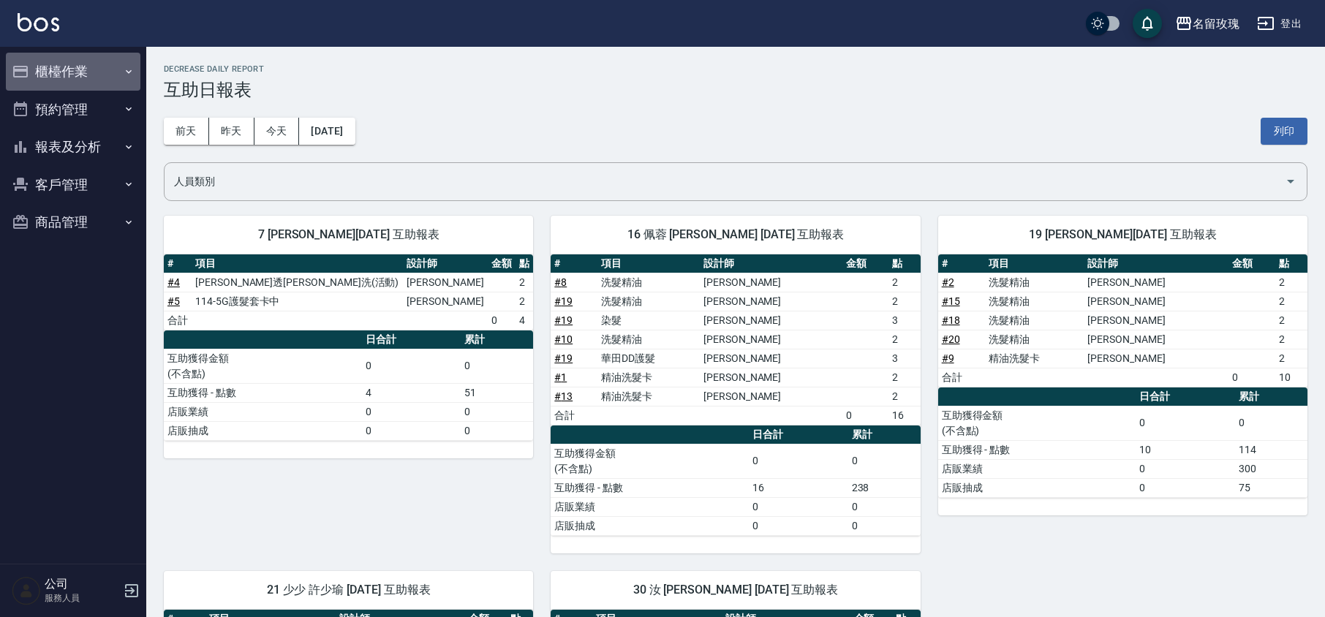
click at [89, 74] on button "櫃檯作業" at bounding box center [73, 72] width 135 height 38
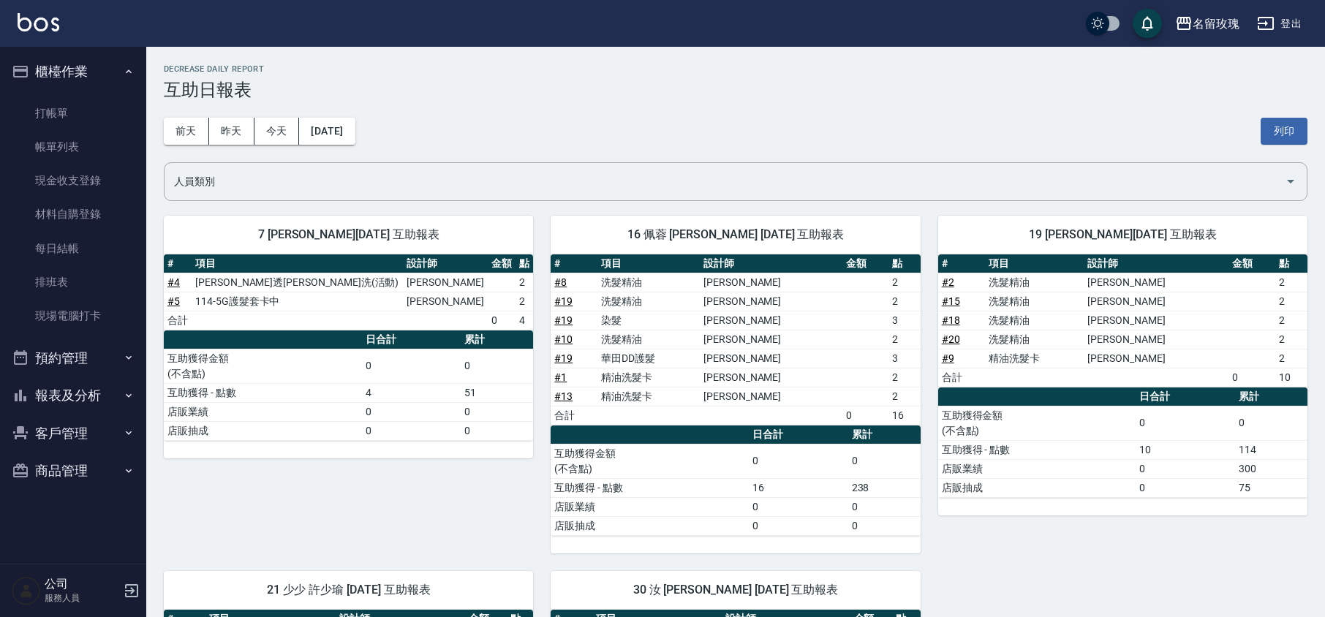
click at [77, 107] on link "打帳單" at bounding box center [73, 114] width 135 height 34
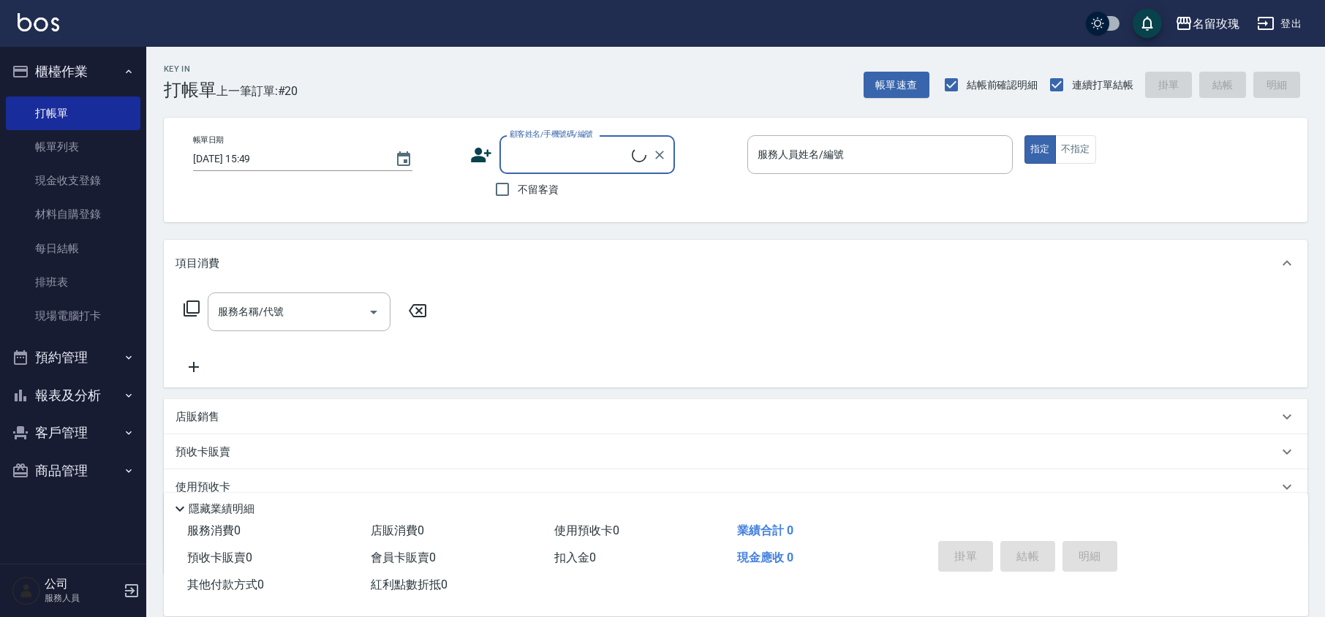
click at [99, 72] on button "櫃檯作業" at bounding box center [73, 72] width 135 height 38
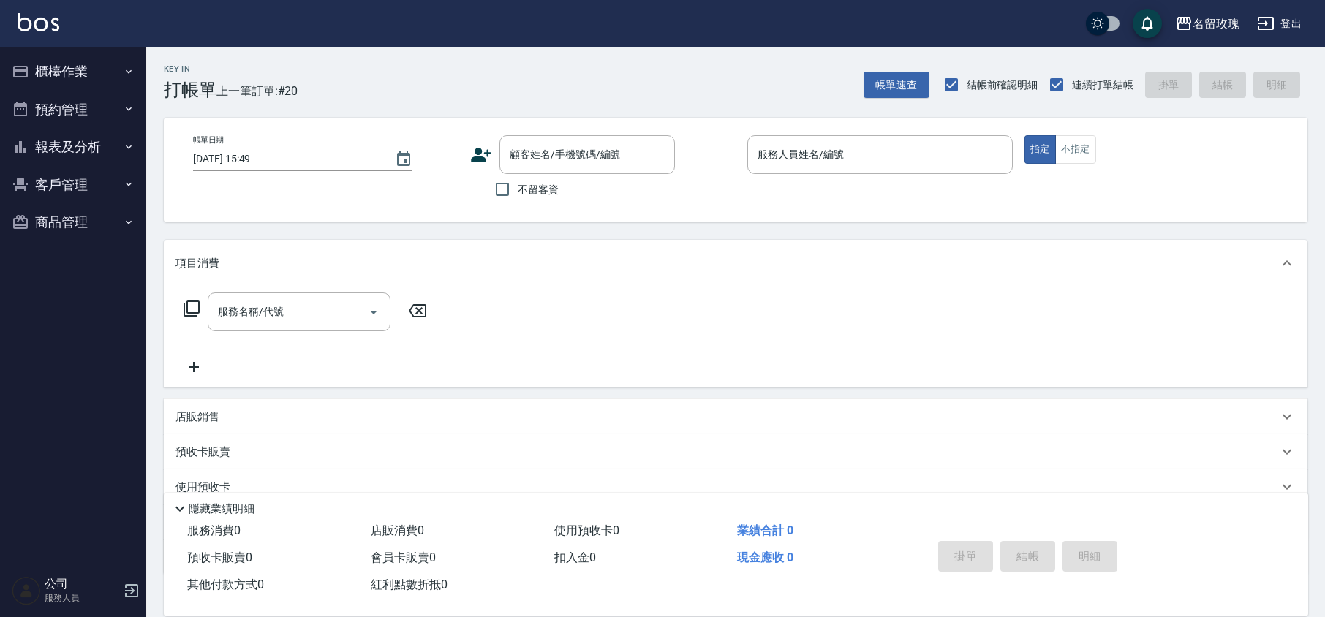
click at [527, 26] on div "名留玫瑰 登出" at bounding box center [662, 23] width 1325 height 47
click at [693, 66] on div "Key In 打帳單 上一筆訂單:#20 帳單速查 結帳前確認明細 連續打單結帳 掛單 結帳 明細" at bounding box center [727, 73] width 1162 height 53
